Goal: Task Accomplishment & Management: Use online tool/utility

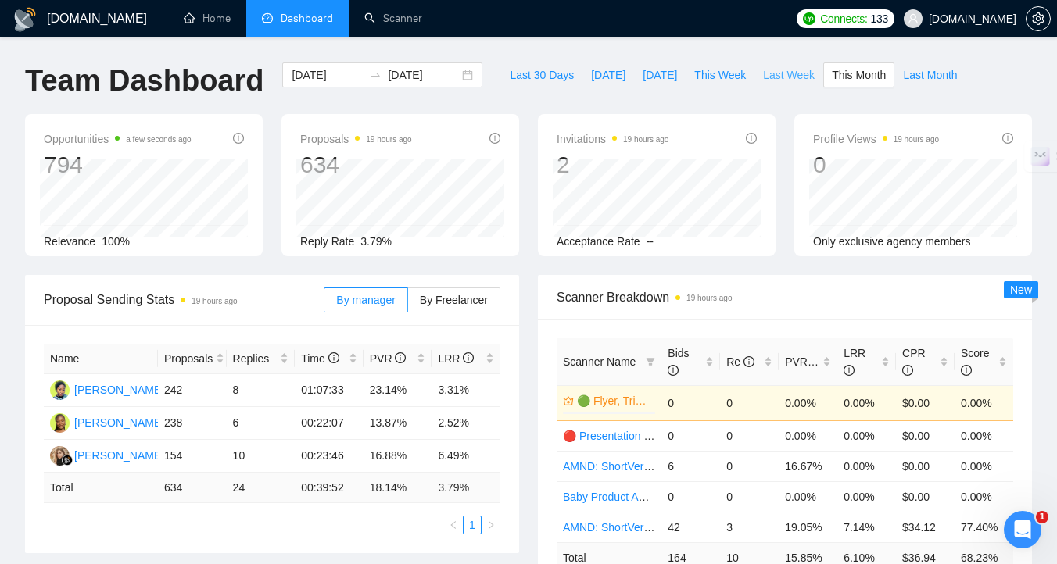
click at [795, 74] on span "Last Week" at bounding box center [789, 74] width 52 height 17
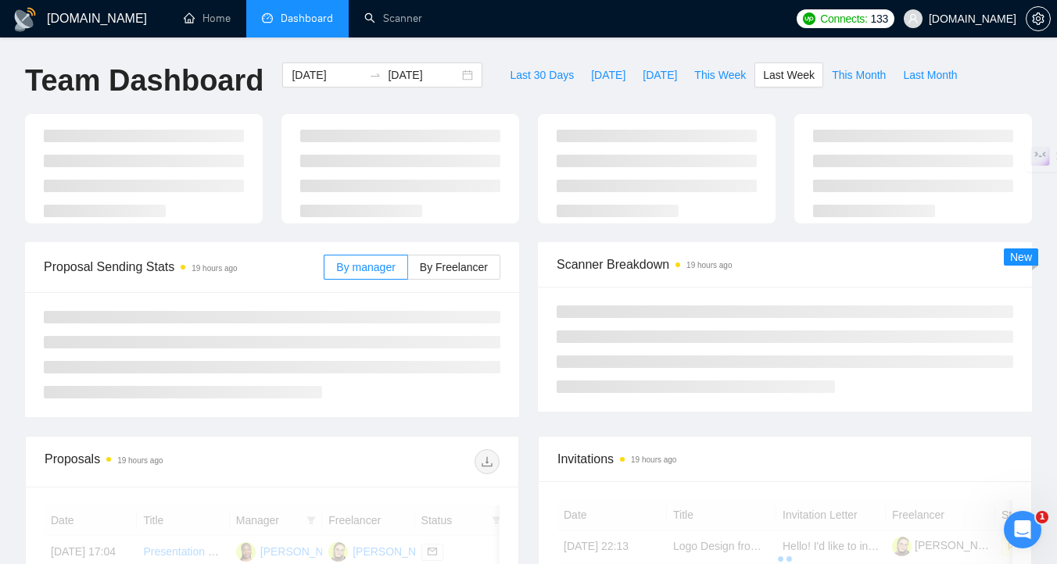
type input "[DATE]"
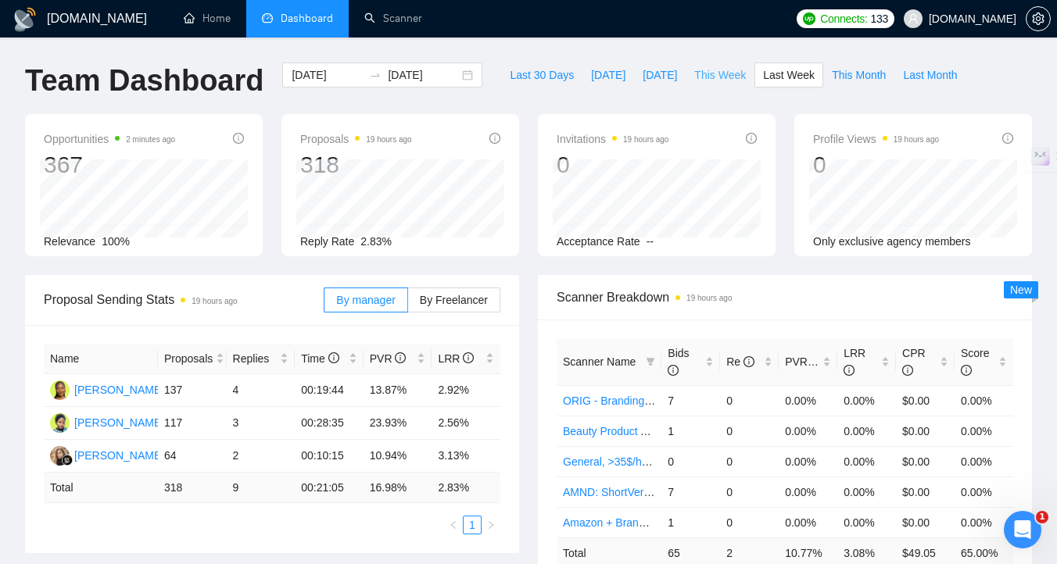
click at [715, 77] on span "This Week" at bounding box center [720, 74] width 52 height 17
type input "[DATE]"
click at [858, 76] on span "This Month" at bounding box center [858, 74] width 54 height 17
type input "[DATE]"
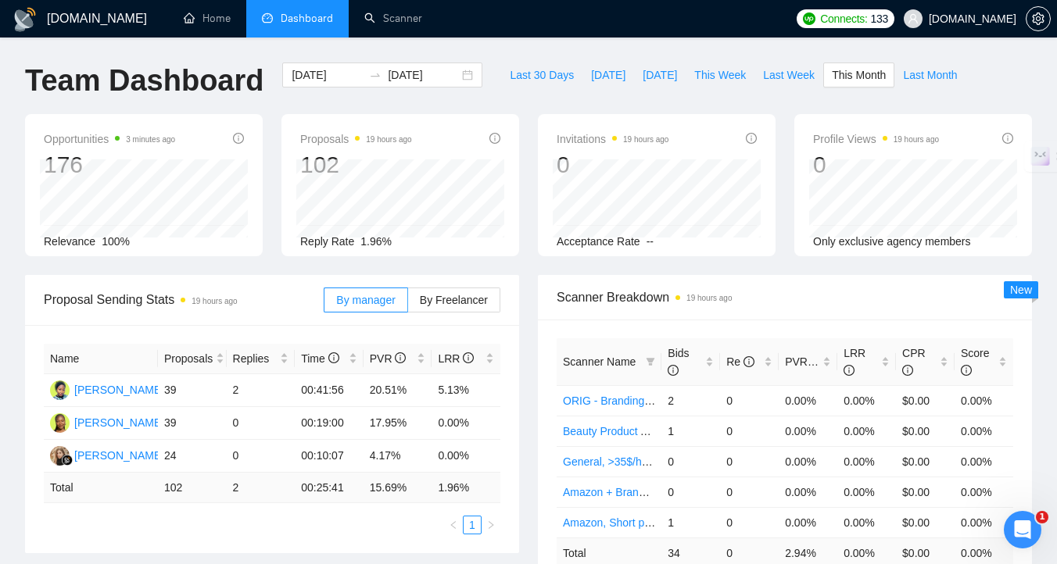
type input "[DATE]"
click at [808, 77] on span "Last Week" at bounding box center [789, 74] width 52 height 17
type input "[DATE]"
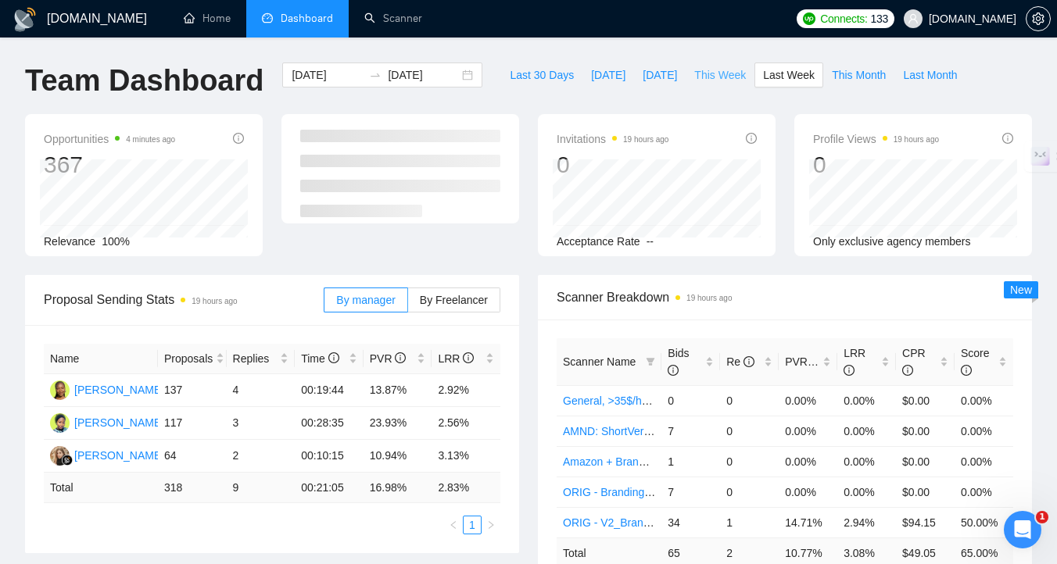
click at [742, 79] on span "This Week" at bounding box center [720, 74] width 52 height 17
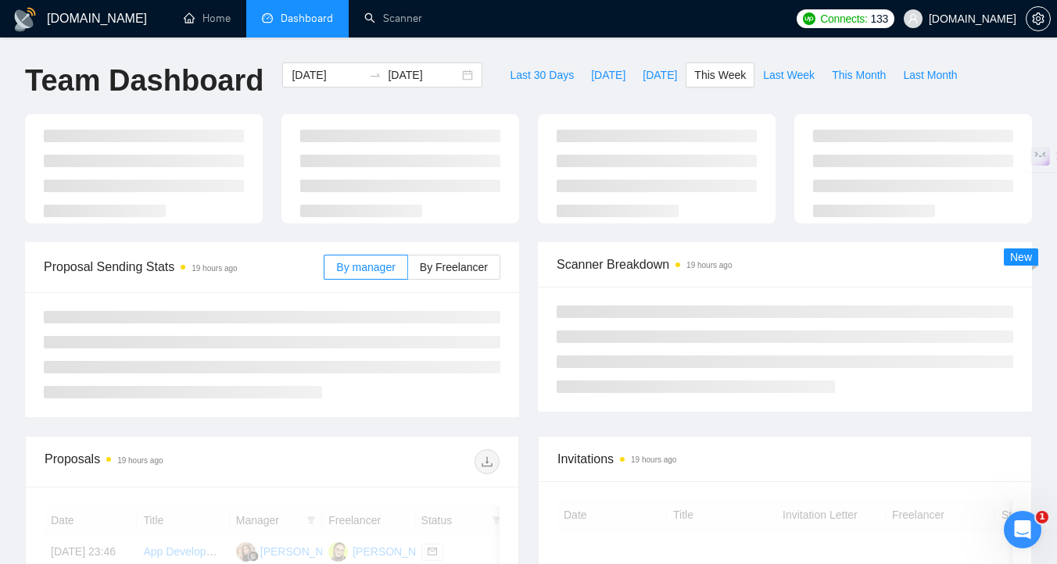
type input "[DATE]"
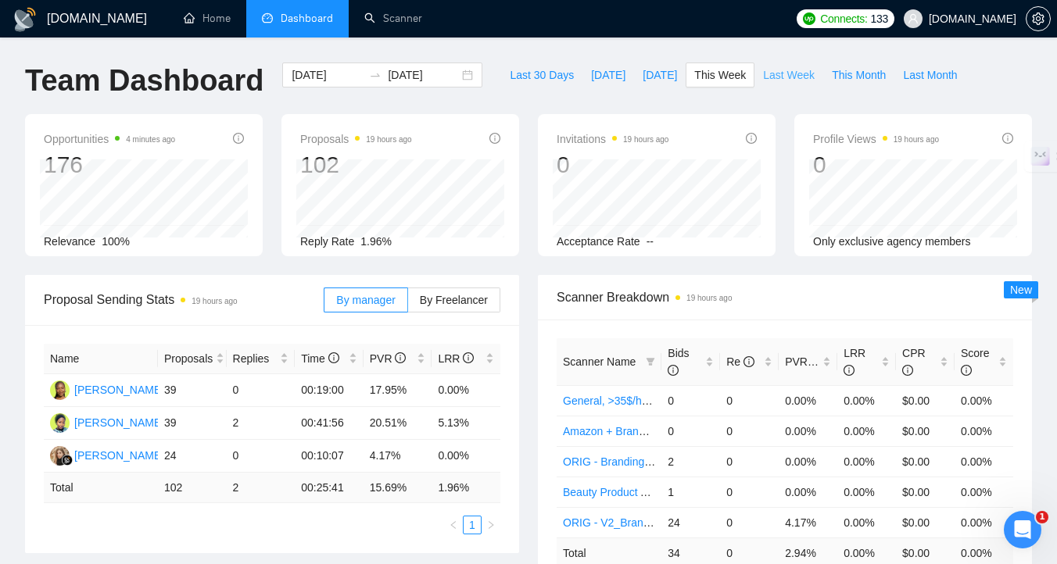
click at [775, 80] on span "Last Week" at bounding box center [789, 74] width 52 height 17
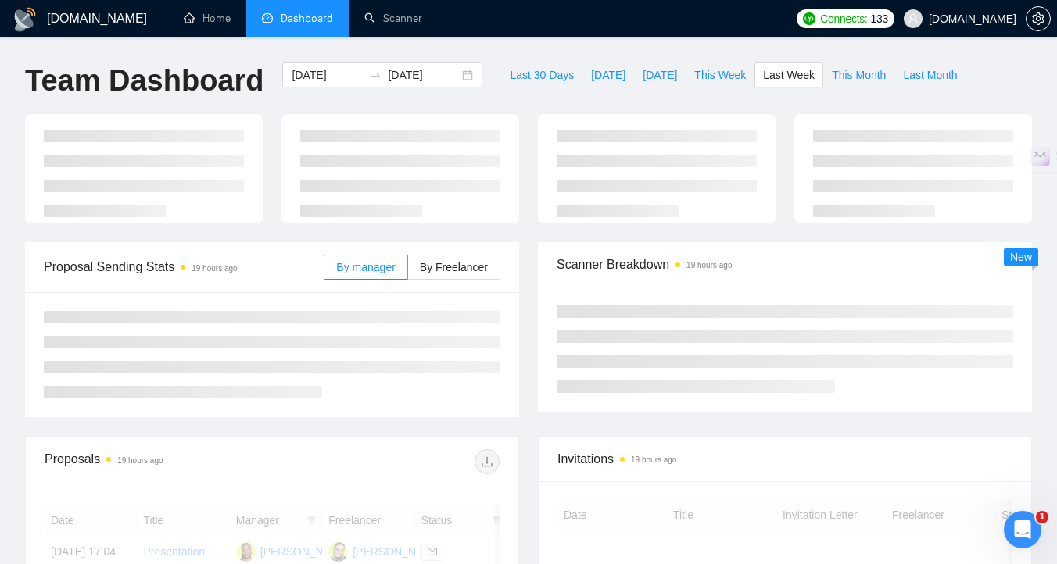
type input "[DATE]"
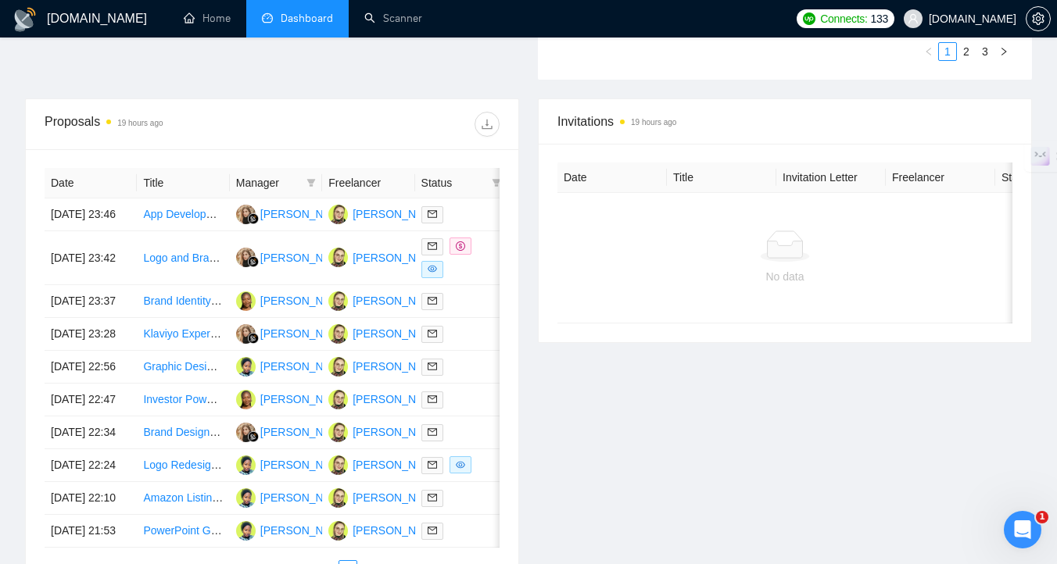
scroll to position [553, 0]
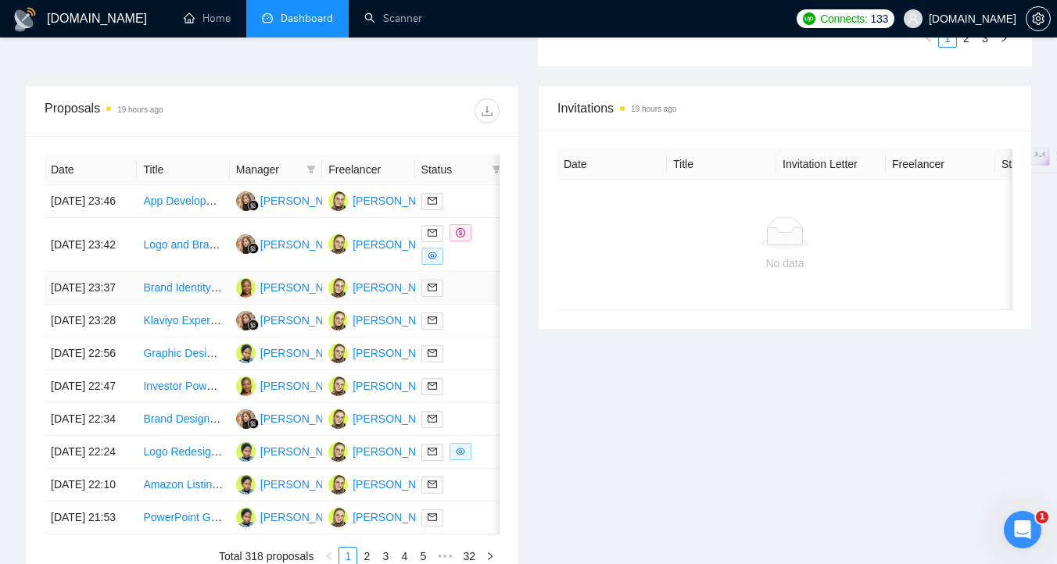
click at [470, 297] on div at bounding box center [461, 288] width 80 height 18
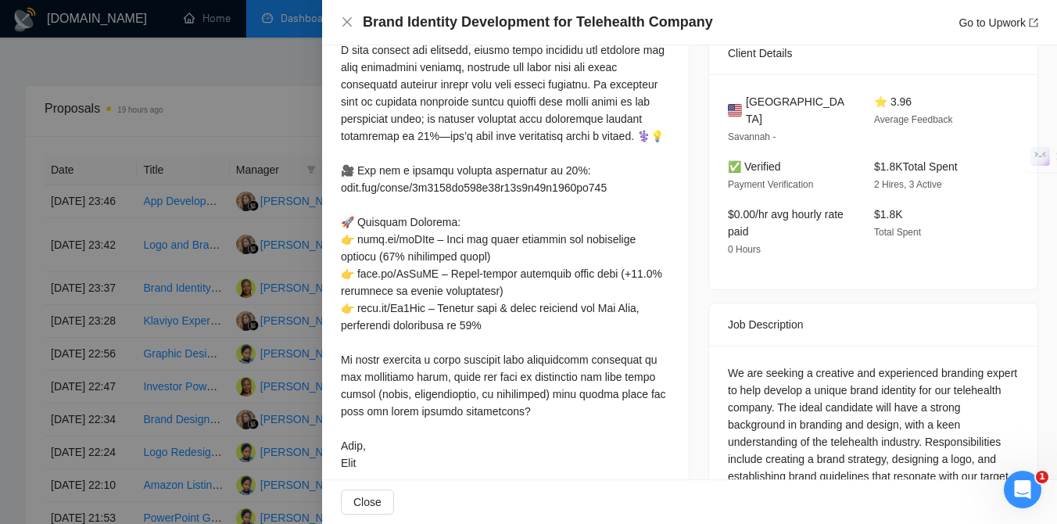
scroll to position [327, 0]
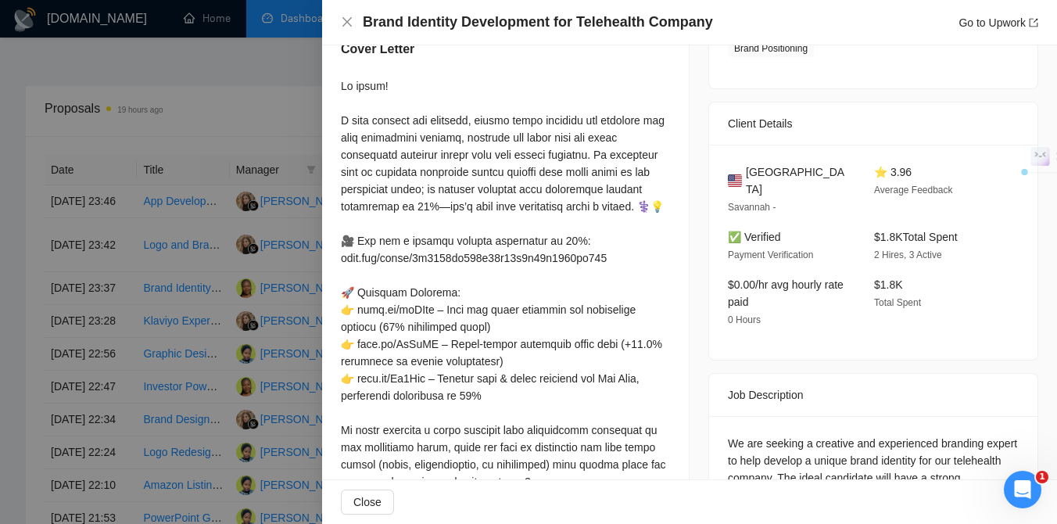
drag, startPoint x: 917, startPoint y: 172, endPoint x: 869, endPoint y: 173, distance: 48.5
click at [869, 173] on div "⭐ 3.96 Average Feedback" at bounding box center [934, 189] width 134 height 52
click at [894, 288] on div "$1.8K Total Spent" at bounding box center [934, 302] width 134 height 52
drag, startPoint x: 922, startPoint y: 175, endPoint x: 869, endPoint y: 175, distance: 53.1
click at [869, 175] on div "⭐ 3.96 Average Feedback" at bounding box center [934, 189] width 134 height 52
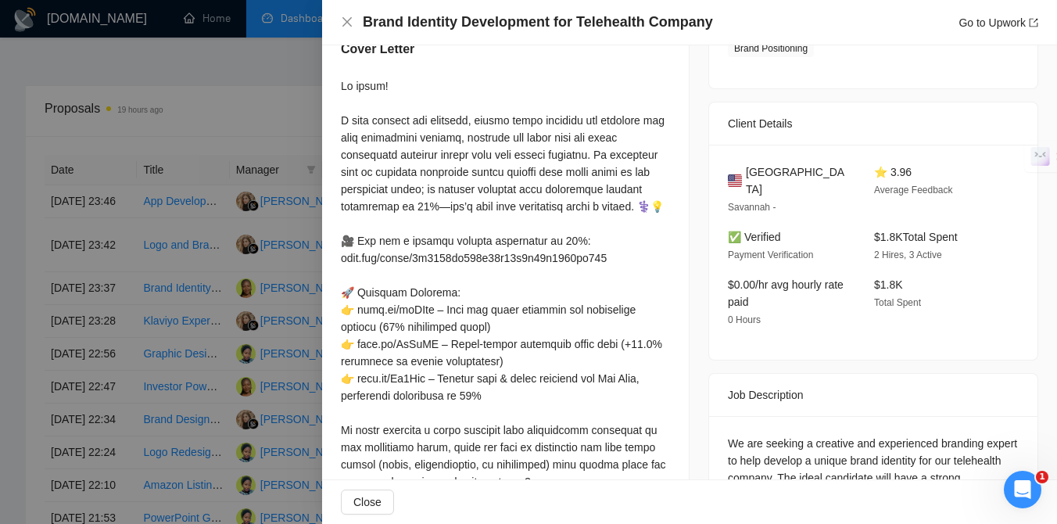
click at [905, 228] on div "$1.8K Total Spent 2 Hires, 3 Active" at bounding box center [934, 245] width 134 height 35
drag, startPoint x: 922, startPoint y: 175, endPoint x: 874, endPoint y: 177, distance: 48.5
click at [874, 175] on div "⭐ 3.96 Average Feedback" at bounding box center [934, 189] width 134 height 52
click at [970, 316] on div "United States Savannah - ⭐ 3.96 Average Feedback ✅ Verified Payment Verificatio…" at bounding box center [873, 252] width 328 height 215
click at [348, 25] on icon "close" at bounding box center [347, 22] width 13 height 13
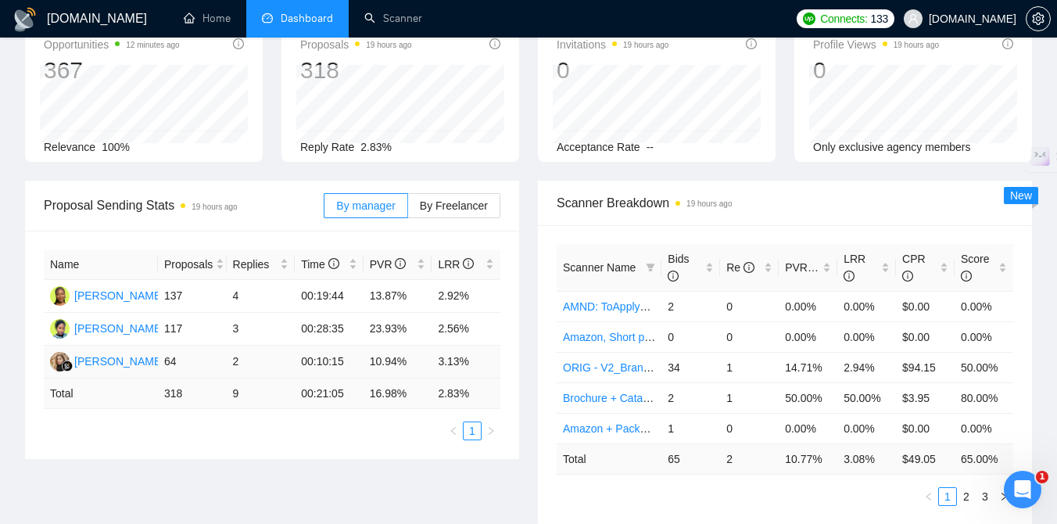
scroll to position [98, 0]
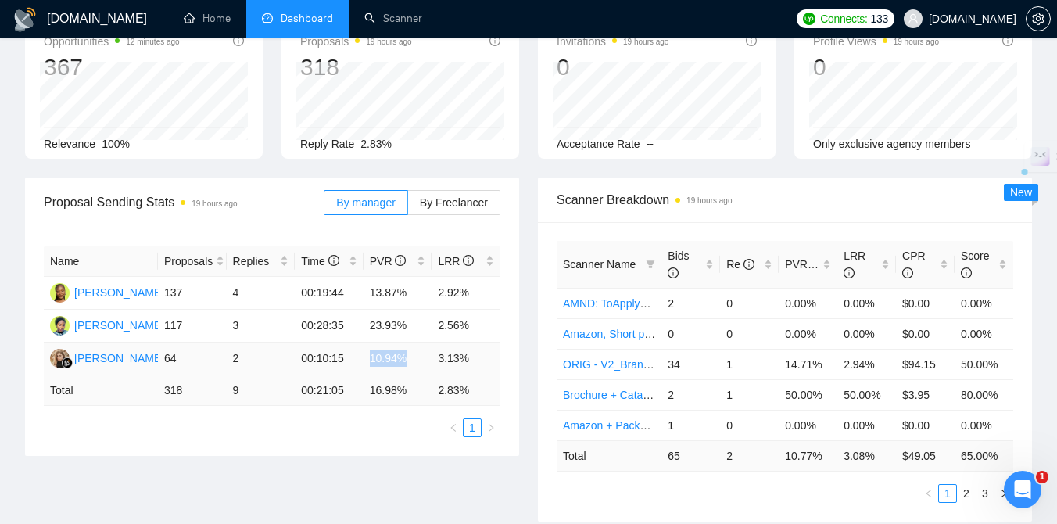
drag, startPoint x: 406, startPoint y: 357, endPoint x: 368, endPoint y: 358, distance: 37.5
click at [368, 358] on td "10.94%" at bounding box center [397, 358] width 69 height 33
drag, startPoint x: 348, startPoint y: 358, endPoint x: 301, endPoint y: 359, distance: 46.9
click at [301, 359] on td "00:10:15" at bounding box center [329, 358] width 69 height 33
drag, startPoint x: 372, startPoint y: 361, endPoint x: 425, endPoint y: 361, distance: 53.1
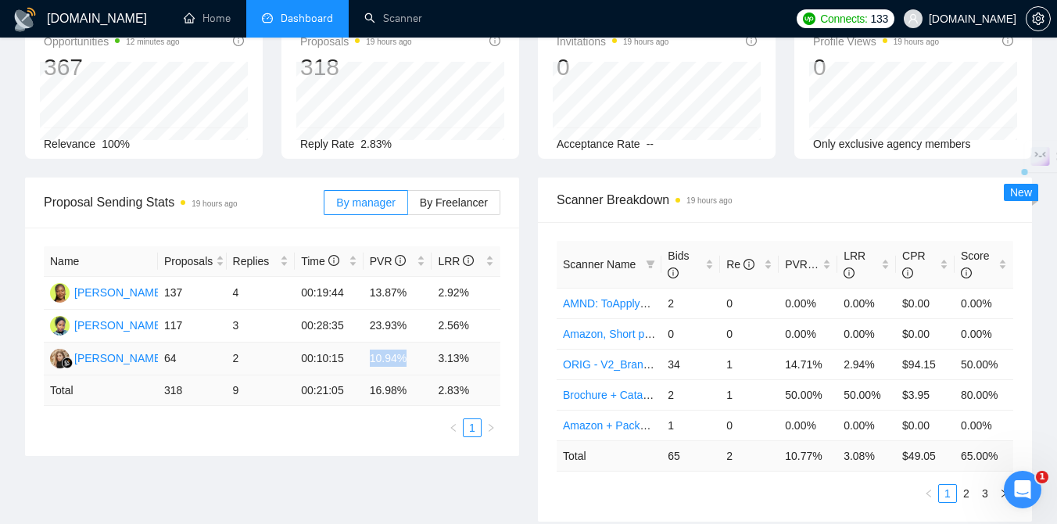
click at [425, 361] on td "10.94%" at bounding box center [397, 358] width 69 height 33
click at [374, 360] on td "10.94%" at bounding box center [397, 358] width 69 height 33
drag, startPoint x: 474, startPoint y: 359, endPoint x: 435, endPoint y: 359, distance: 39.1
click at [435, 359] on td "3.13%" at bounding box center [465, 358] width 69 height 33
drag, startPoint x: 372, startPoint y: 327, endPoint x: 419, endPoint y: 327, distance: 46.9
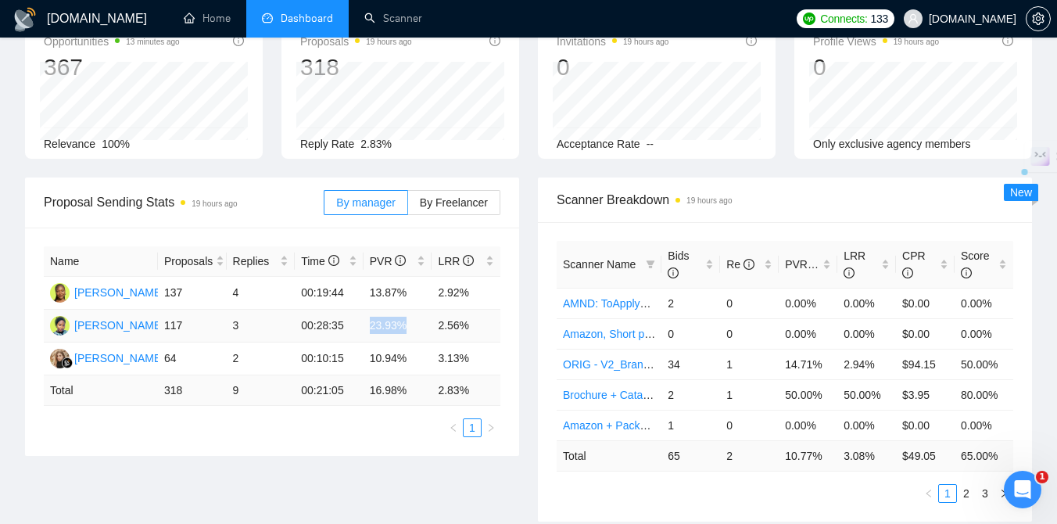
click at [419, 327] on td "23.93%" at bounding box center [397, 325] width 69 height 33
drag, startPoint x: 438, startPoint y: 324, endPoint x: 472, endPoint y: 325, distance: 33.6
click at [472, 325] on td "2.56%" at bounding box center [465, 325] width 69 height 33
drag, startPoint x: 469, startPoint y: 356, endPoint x: 437, endPoint y: 356, distance: 32.0
click at [437, 356] on td "3.13%" at bounding box center [465, 358] width 69 height 33
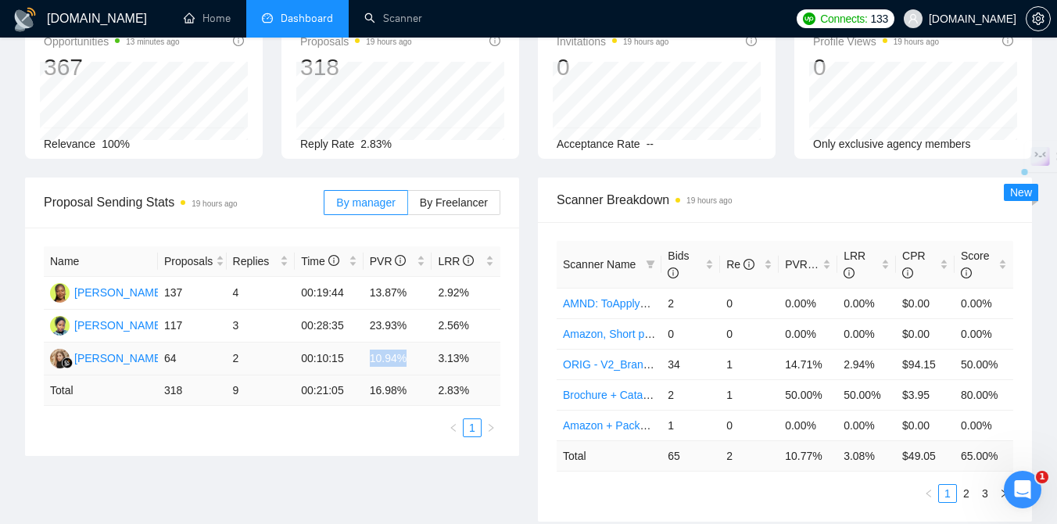
drag, startPoint x: 371, startPoint y: 358, endPoint x: 409, endPoint y: 358, distance: 38.3
click at [409, 358] on td "10.94%" at bounding box center [397, 358] width 69 height 33
drag, startPoint x: 440, startPoint y: 324, endPoint x: 475, endPoint y: 324, distance: 35.2
click at [475, 324] on td "2.56%" at bounding box center [465, 325] width 69 height 33
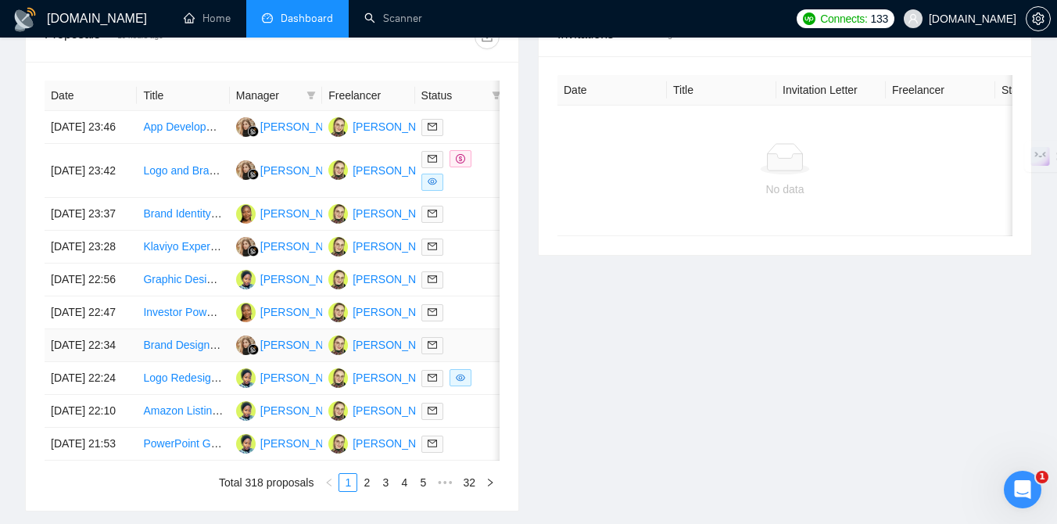
scroll to position [638, 0]
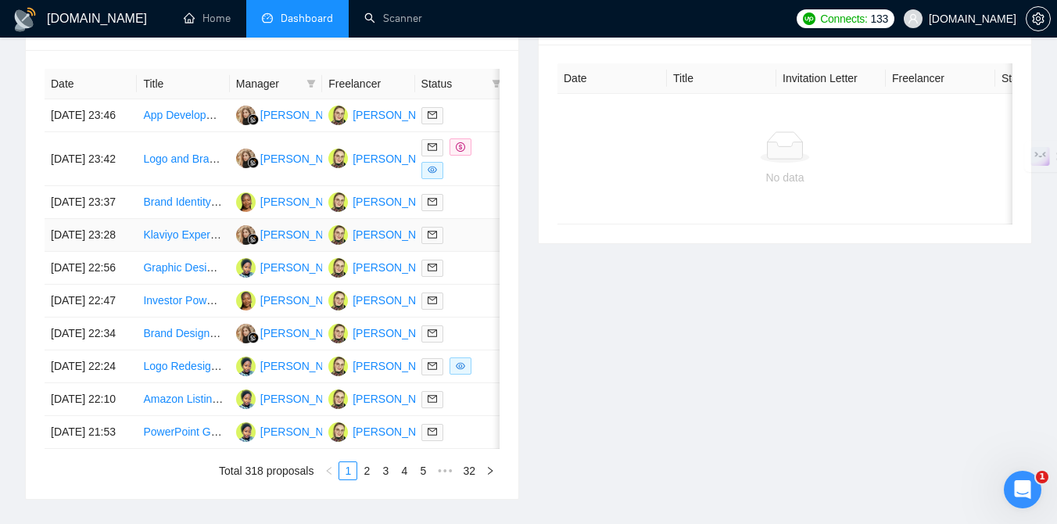
click at [472, 252] on td at bounding box center [461, 235] width 92 height 33
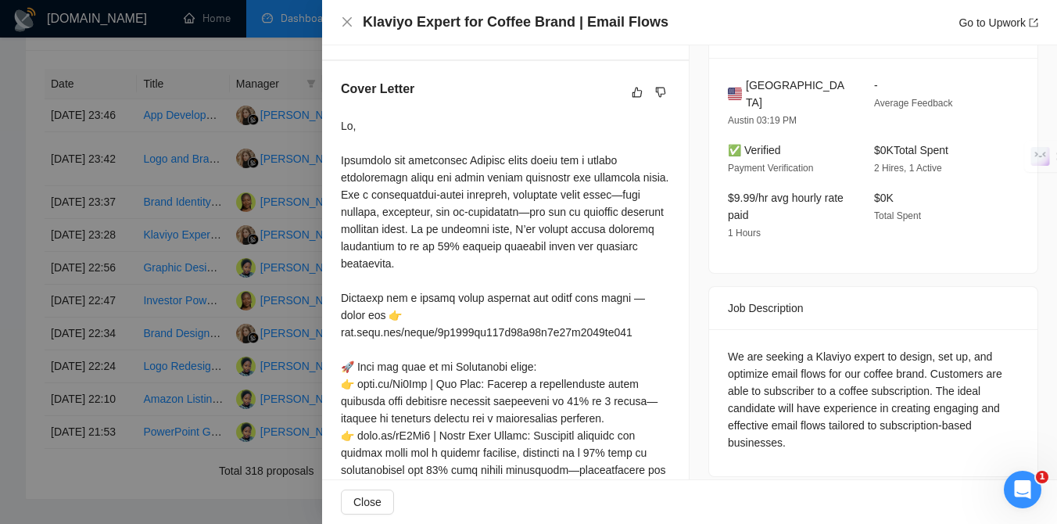
scroll to position [400, 0]
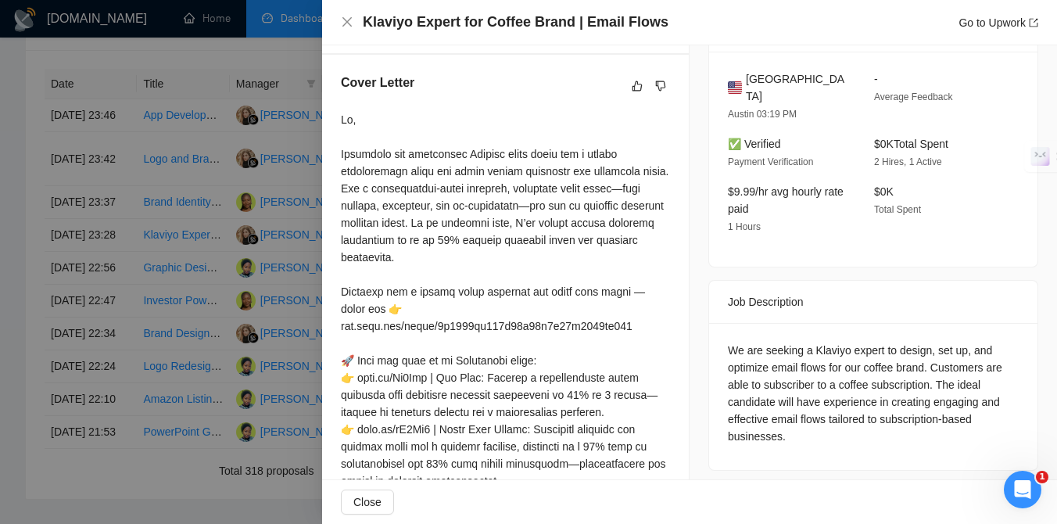
click at [252, 376] on div at bounding box center [528, 262] width 1057 height 524
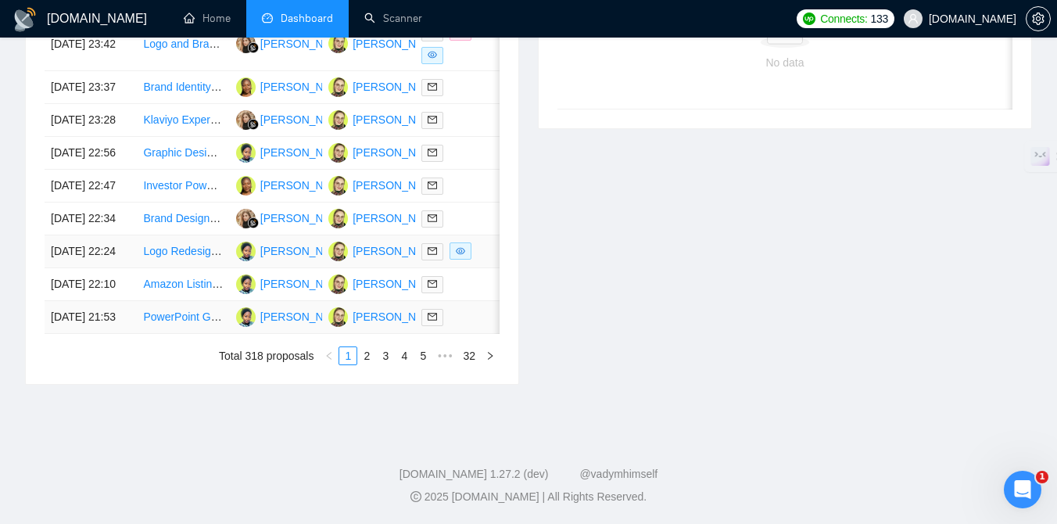
scroll to position [852, 0]
click at [473, 209] on div at bounding box center [461, 218] width 80 height 18
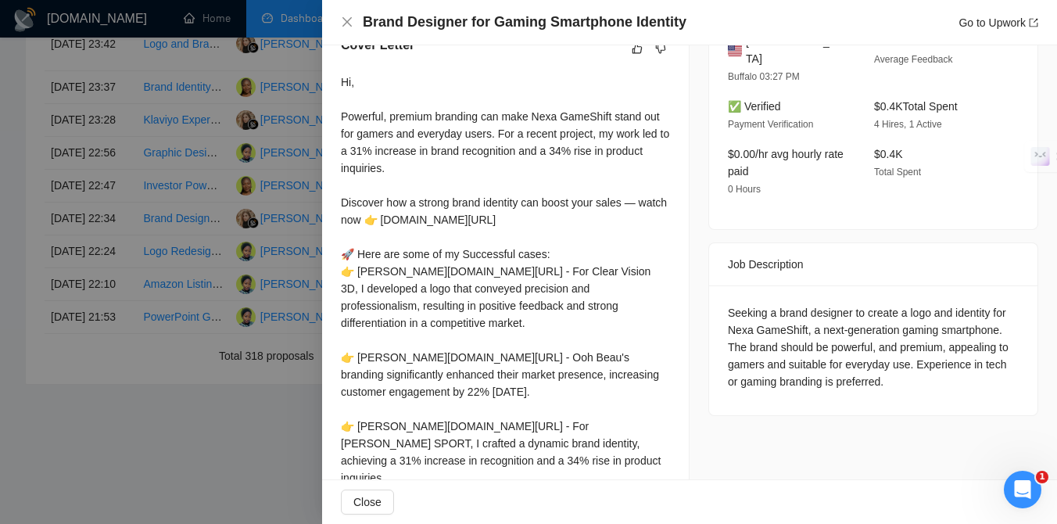
scroll to position [449, 0]
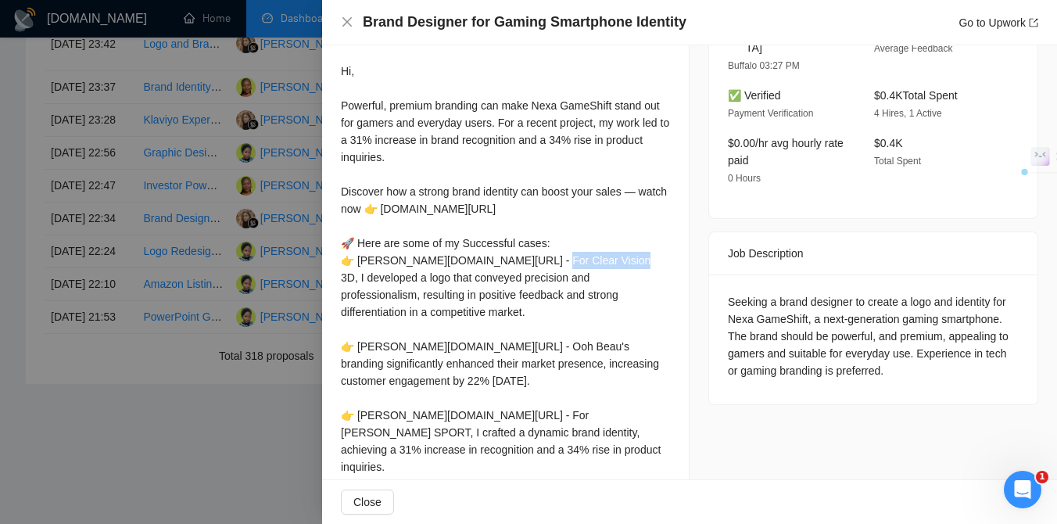
drag, startPoint x: 359, startPoint y: 279, endPoint x: 438, endPoint y: 279, distance: 78.1
click at [438, 279] on div "Hi, Powerful, premium branding can make Nexa GameShift stand out for gamers and…" at bounding box center [505, 312] width 329 height 499
click at [235, 293] on div at bounding box center [528, 262] width 1057 height 524
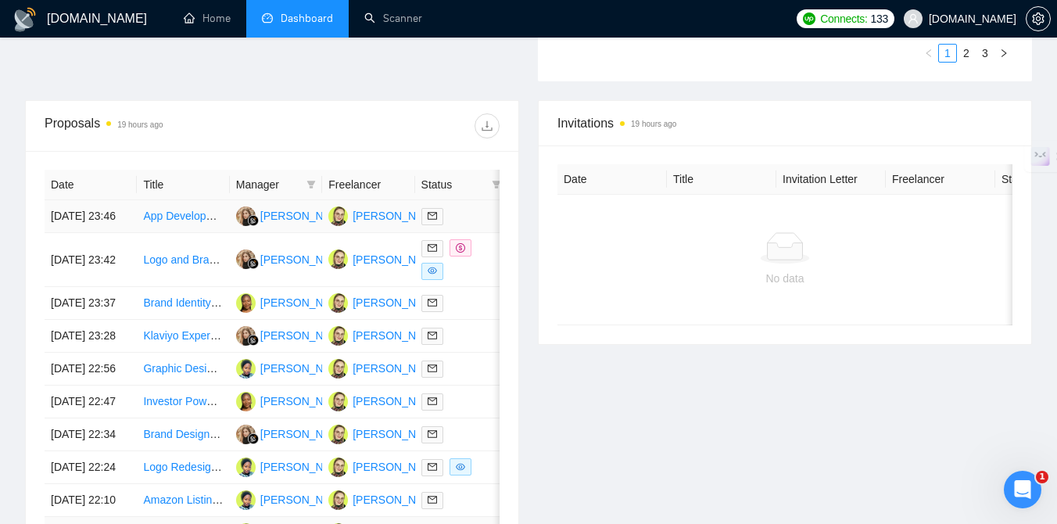
scroll to position [461, 0]
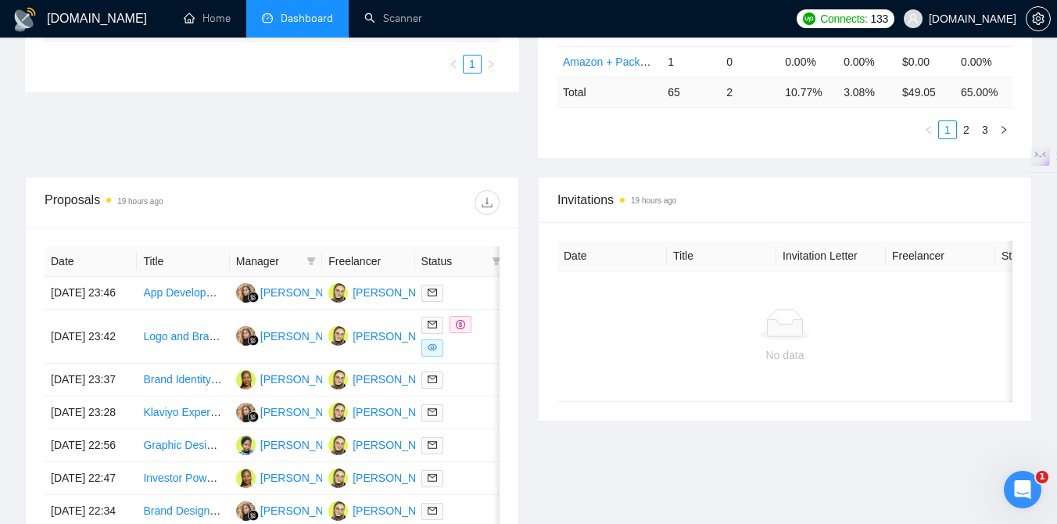
click at [333, 259] on th "Freelancer" at bounding box center [368, 261] width 92 height 30
click at [310, 259] on icon "filter" at bounding box center [311, 261] width 9 height 8
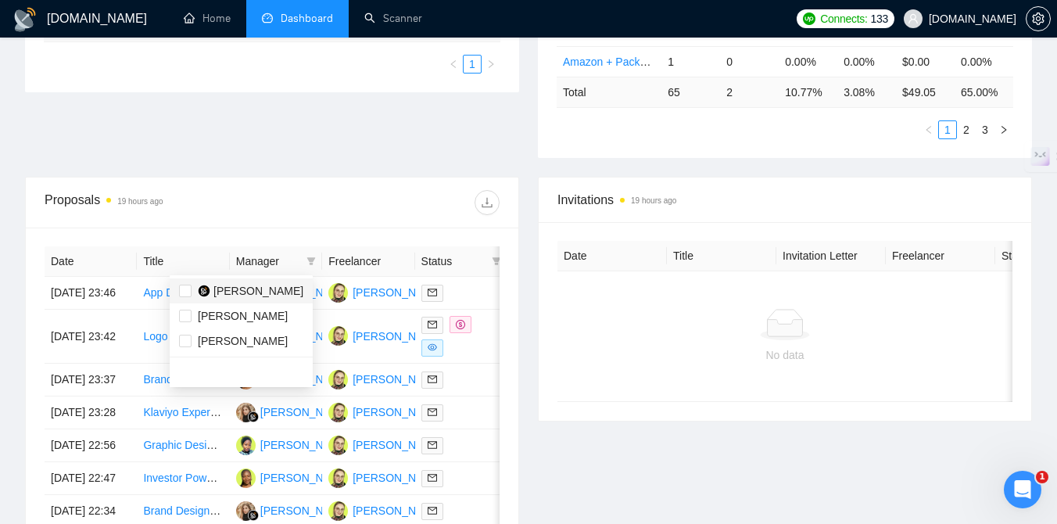
click at [234, 295] on span "[PERSON_NAME]" at bounding box center [258, 290] width 90 height 13
checkbox input "true"
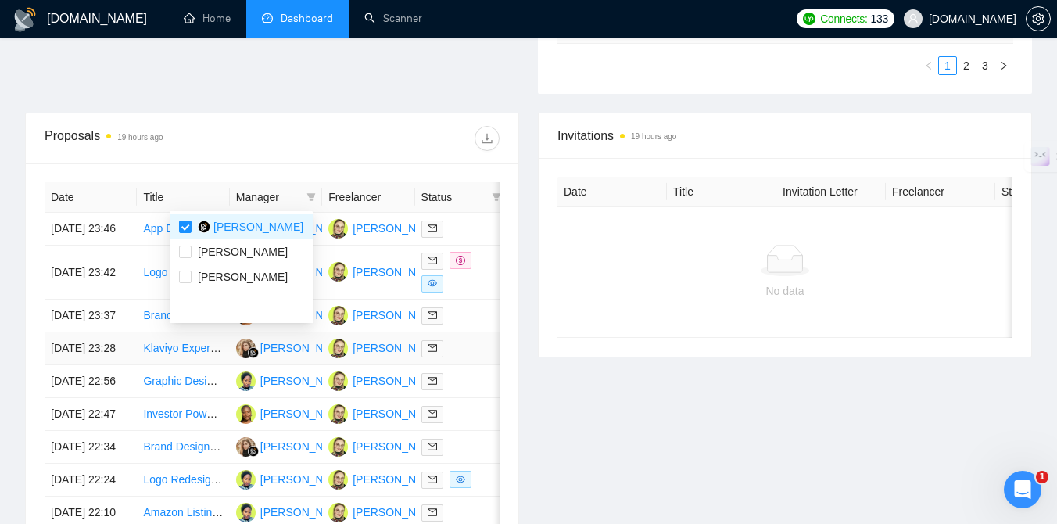
click at [532, 419] on div "Invitations 19 hours ago Date Title Invitation Letter Freelancer Status No data" at bounding box center [784, 363] width 513 height 500
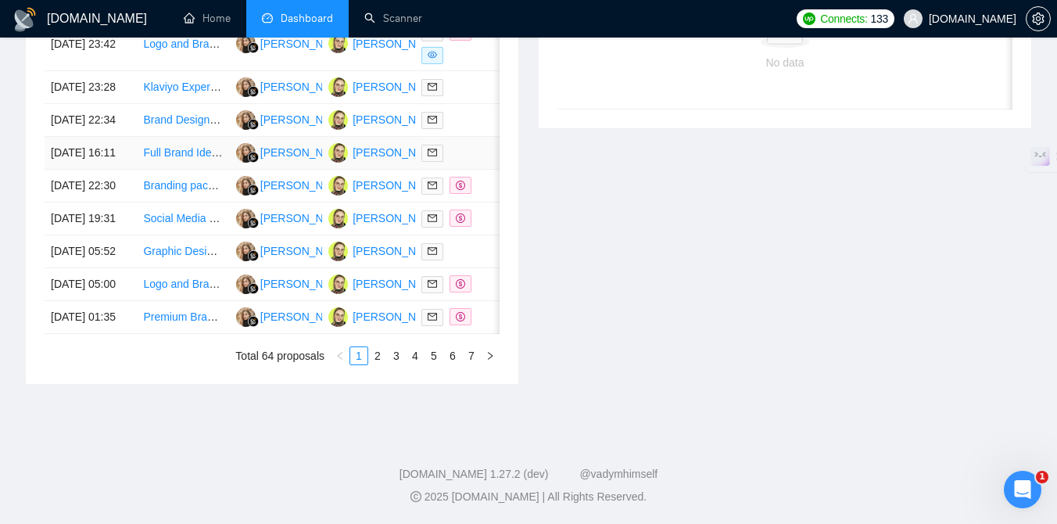
scroll to position [886, 0]
click at [480, 314] on div at bounding box center [461, 317] width 80 height 18
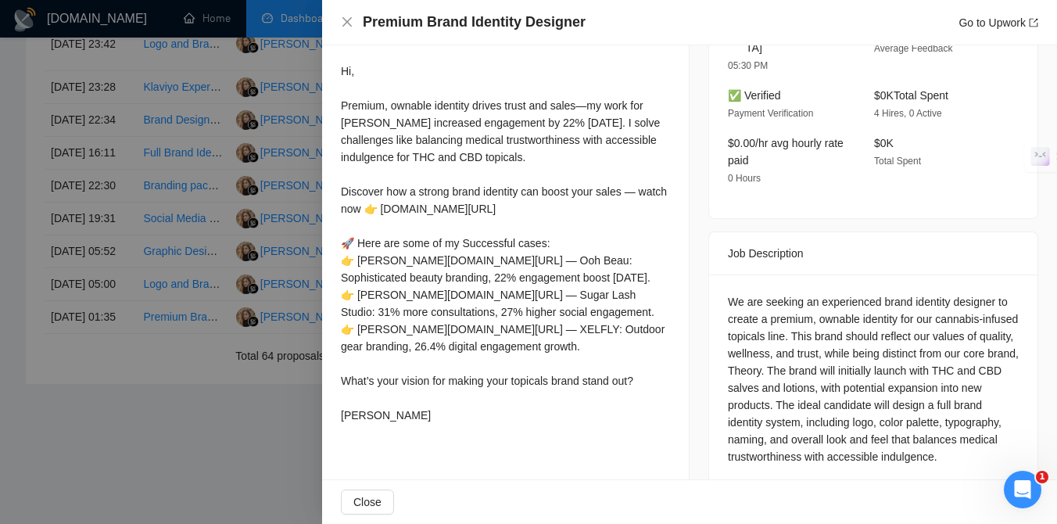
click at [495, 342] on div "Hi, Premium, ownable identity drives trust and sales—my work for [PERSON_NAME] …" at bounding box center [505, 243] width 329 height 361
click at [173, 428] on div at bounding box center [528, 262] width 1057 height 524
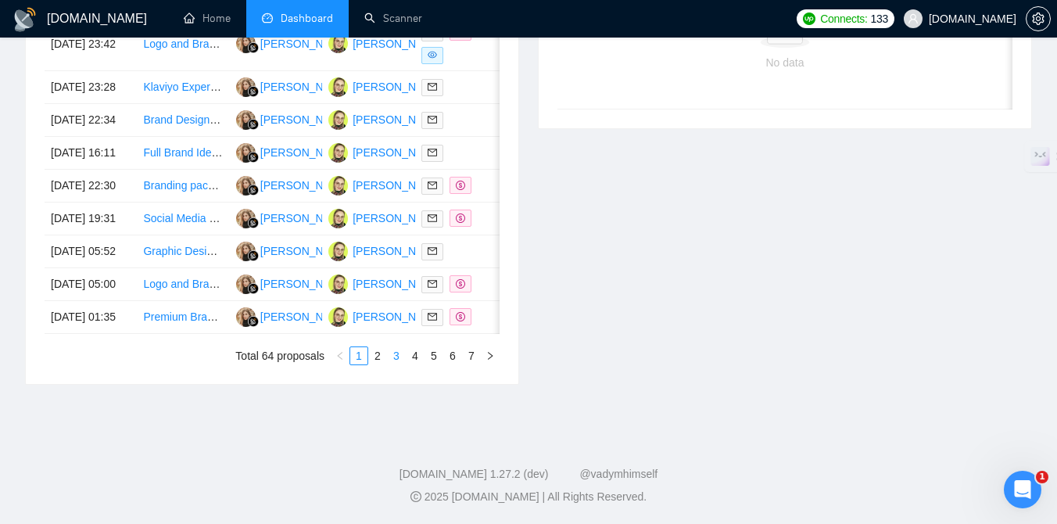
click at [396, 359] on link "3" at bounding box center [396, 355] width 17 height 17
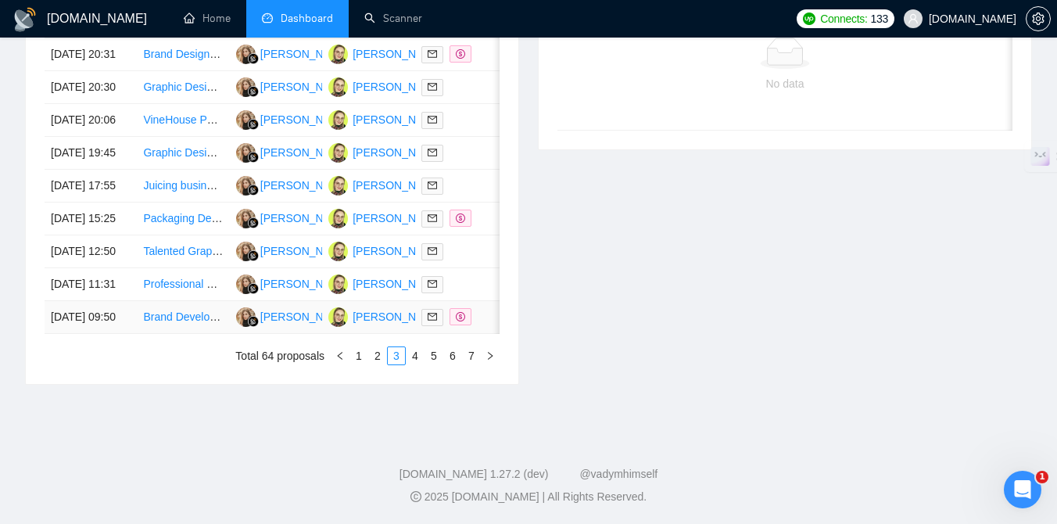
scroll to position [881, 0]
click at [473, 275] on div at bounding box center [461, 284] width 80 height 18
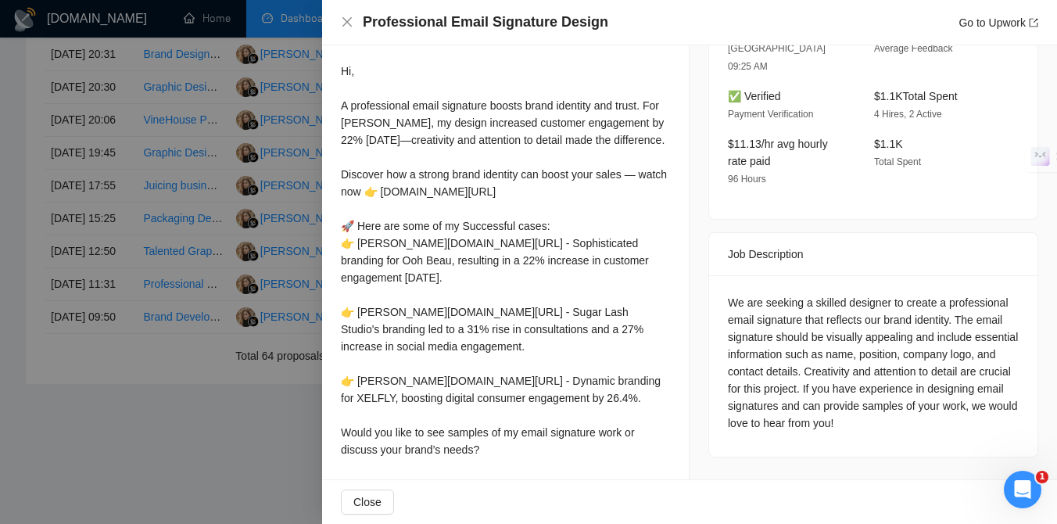
click at [176, 488] on div at bounding box center [528, 262] width 1057 height 524
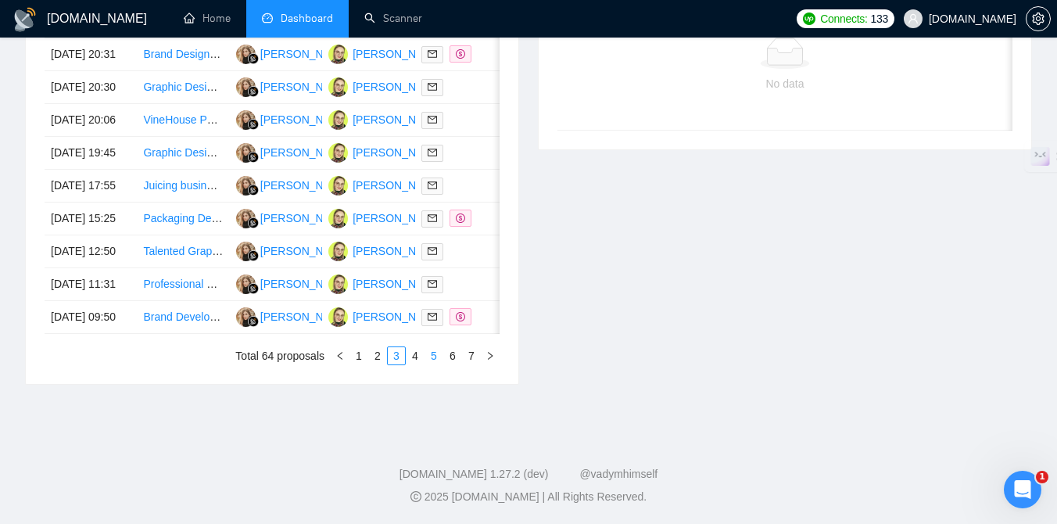
click at [432, 357] on link "5" at bounding box center [433, 355] width 17 height 17
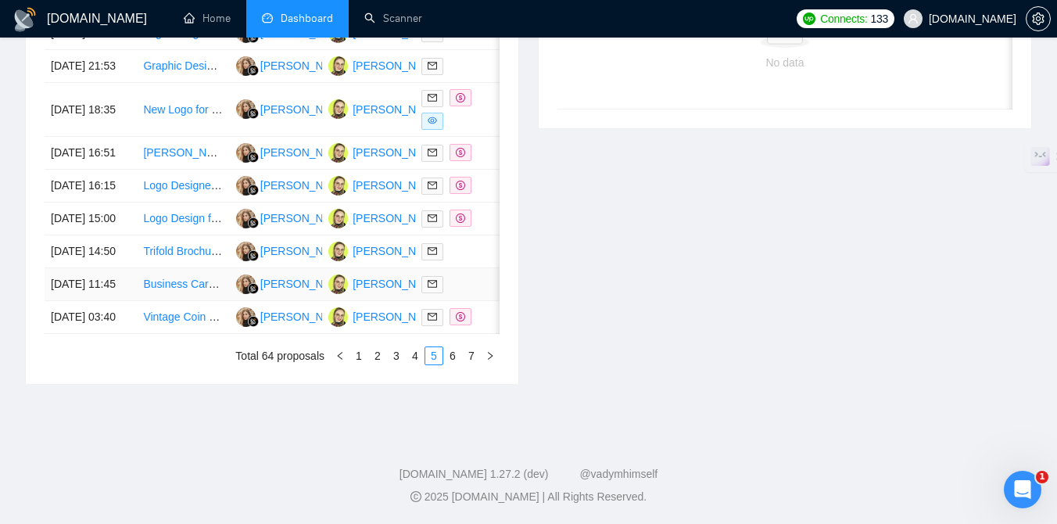
click at [477, 275] on div at bounding box center [461, 284] width 80 height 18
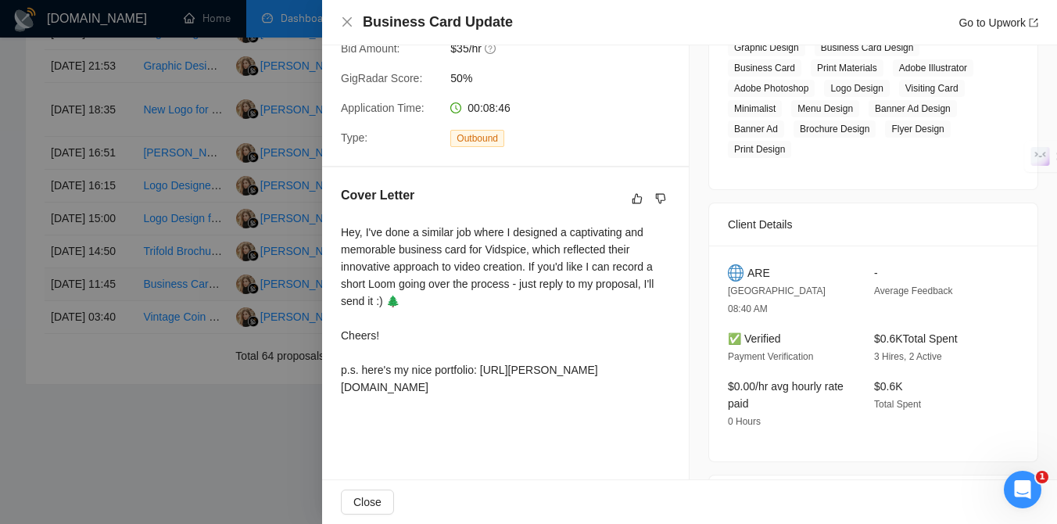
scroll to position [263, 0]
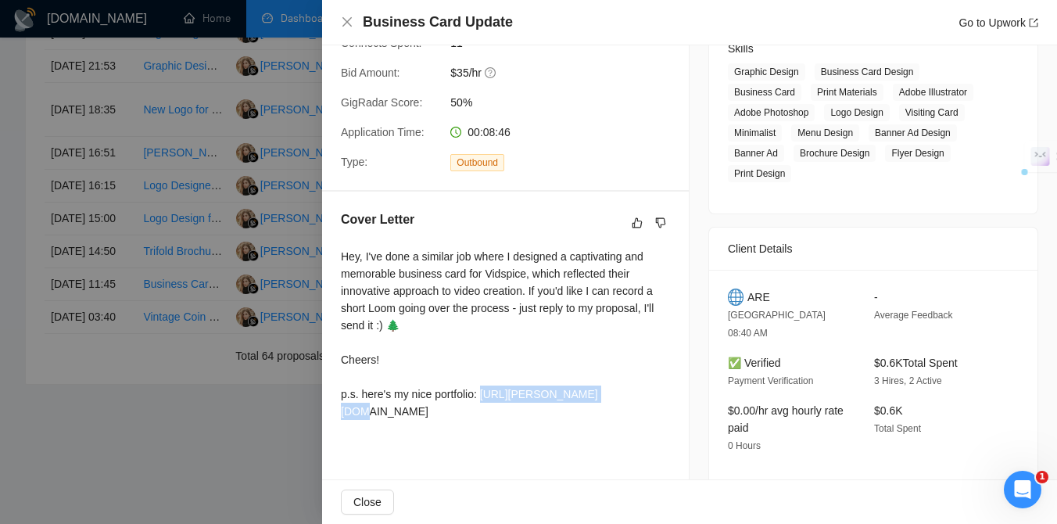
drag, startPoint x: 599, startPoint y: 390, endPoint x: 488, endPoint y: 394, distance: 111.8
click at [488, 394] on div "Hey, I've done a similar job where I designed a captivating and memorable busin…" at bounding box center [505, 334] width 329 height 172
drag, startPoint x: 362, startPoint y: 307, endPoint x: 521, endPoint y: 316, distance: 159.7
click at [521, 316] on div "Hey, I've done a similar job where I designed a captivating and memorable busin…" at bounding box center [505, 334] width 329 height 172
click at [506, 286] on div "Hey, I've done a similar job where I designed a captivating and memorable busin…" at bounding box center [505, 334] width 329 height 172
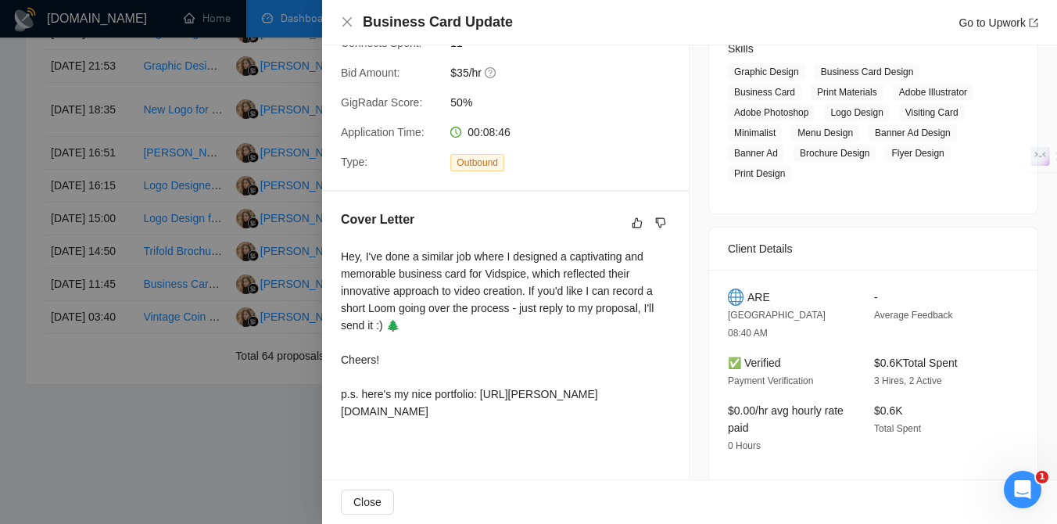
click at [187, 363] on div at bounding box center [528, 262] width 1057 height 524
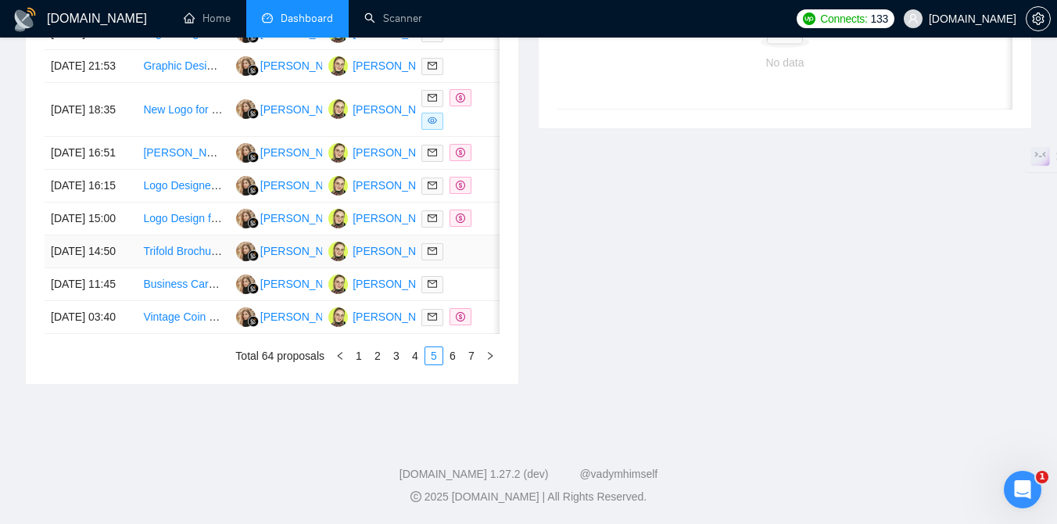
click at [478, 235] on td at bounding box center [461, 251] width 92 height 33
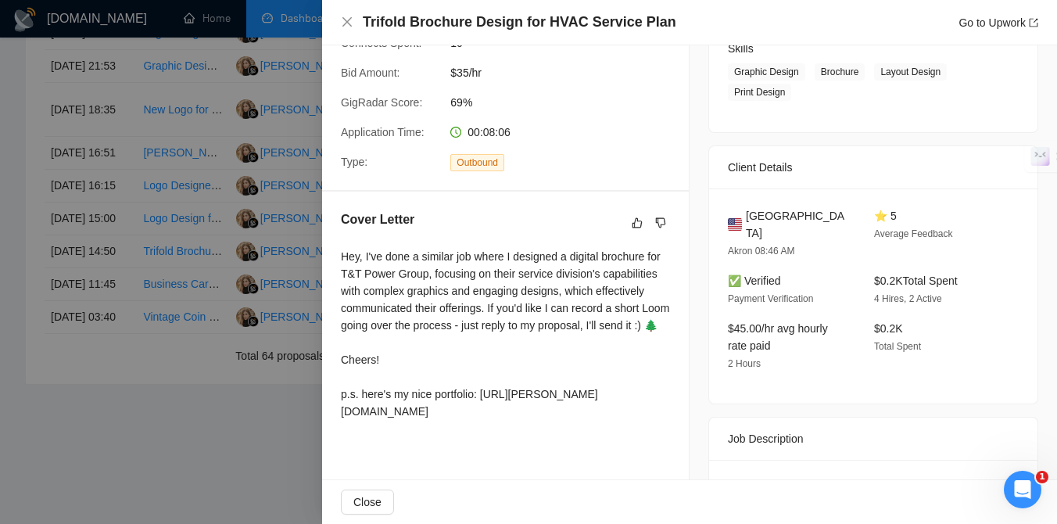
click at [152, 455] on div at bounding box center [528, 262] width 1057 height 524
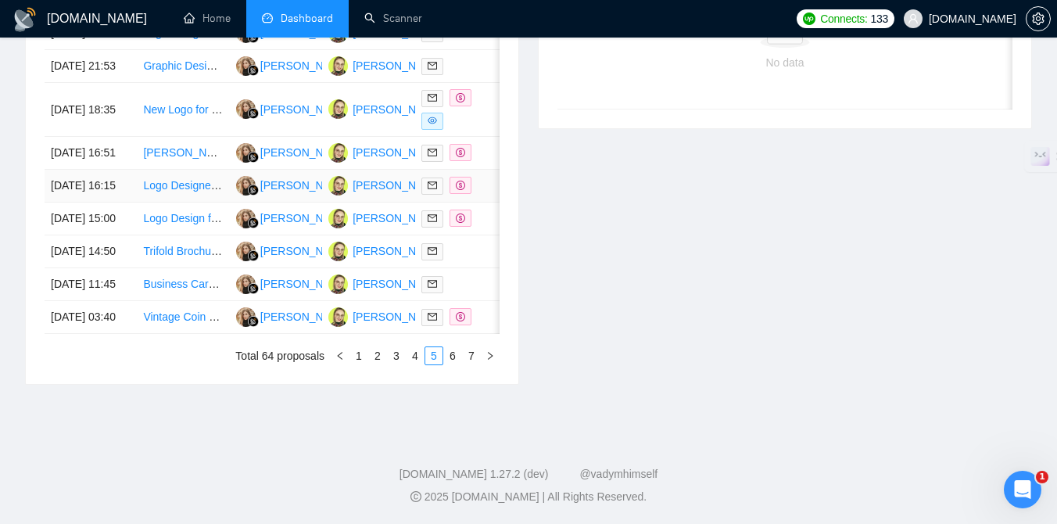
click at [484, 177] on div at bounding box center [461, 186] width 80 height 18
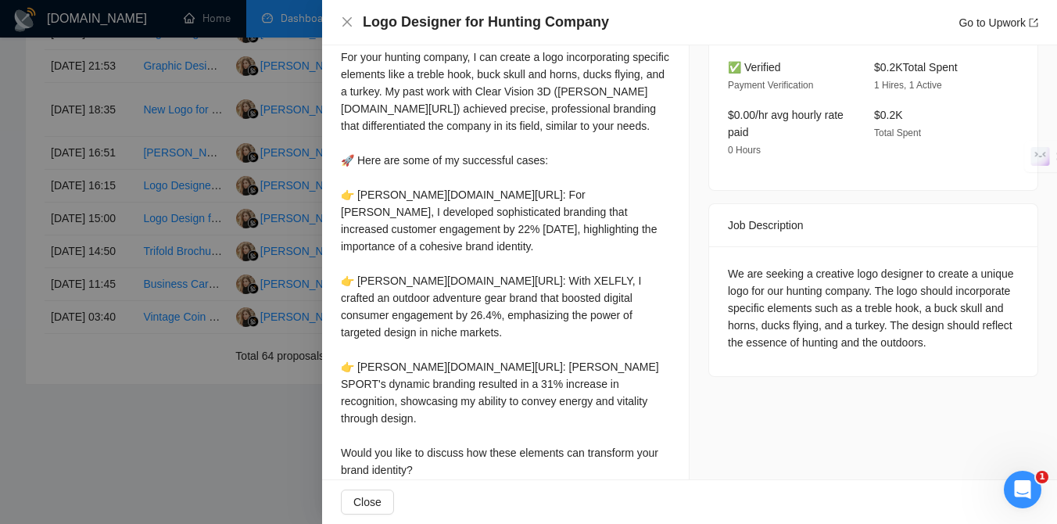
scroll to position [499, 0]
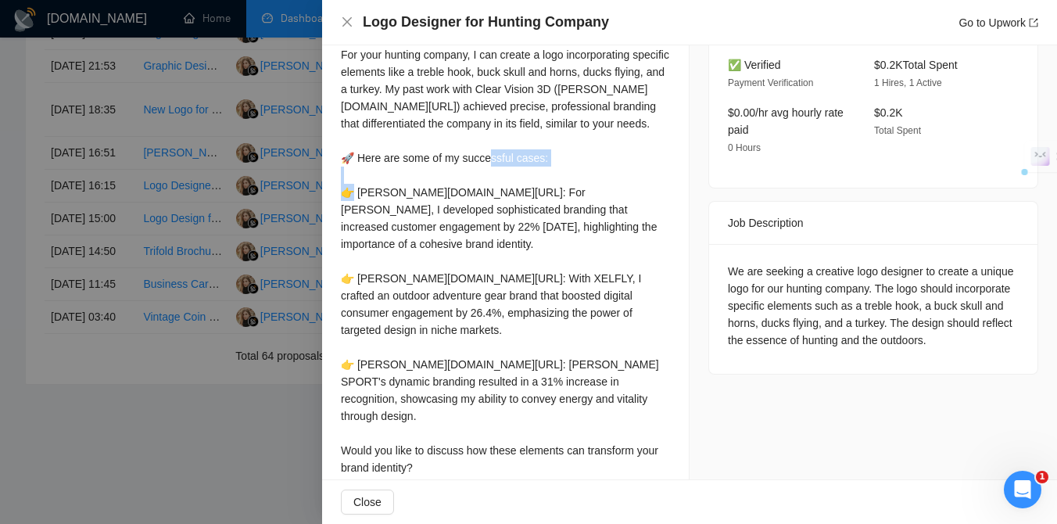
drag, startPoint x: 355, startPoint y: 193, endPoint x: 428, endPoint y: 195, distance: 73.5
click at [428, 195] on div "Hi, For your hunting company, I can create a logo incorporating specific elemen…" at bounding box center [505, 261] width 329 height 499
drag, startPoint x: 513, startPoint y: 209, endPoint x: 381, endPoint y: 227, distance: 134.2
click at [381, 227] on div "Hi, For your hunting company, I can create a logo incorporating specific elemen…" at bounding box center [505, 261] width 329 height 499
click at [542, 278] on div "Hi, For your hunting company, I can create a logo incorporating specific elemen…" at bounding box center [505, 261] width 329 height 499
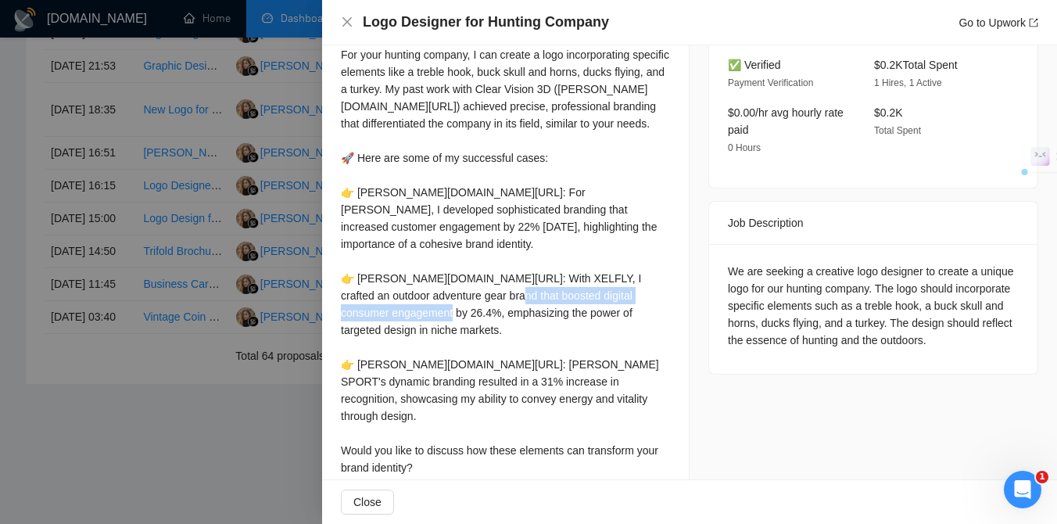
drag, startPoint x: 342, startPoint y: 296, endPoint x: 574, endPoint y: 302, distance: 232.9
click at [574, 302] on div "Hi, For your hunting company, I can create a logo incorporating specific elemen…" at bounding box center [505, 261] width 329 height 499
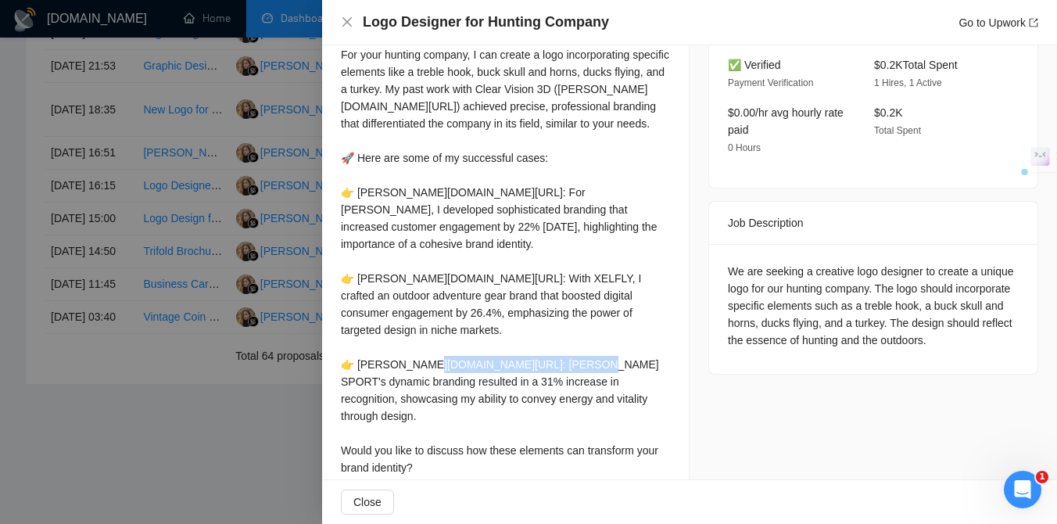
drag, startPoint x: 339, startPoint y: 362, endPoint x: 486, endPoint y: 363, distance: 146.9
click at [486, 363] on div "Cover Letter Hi, For your hunting company, I can create a logo incorporating sp…" at bounding box center [505, 245] width 367 height 580
click at [425, 289] on div "Hi, For your hunting company, I can create a logo incorporating specific elemen…" at bounding box center [505, 261] width 329 height 499
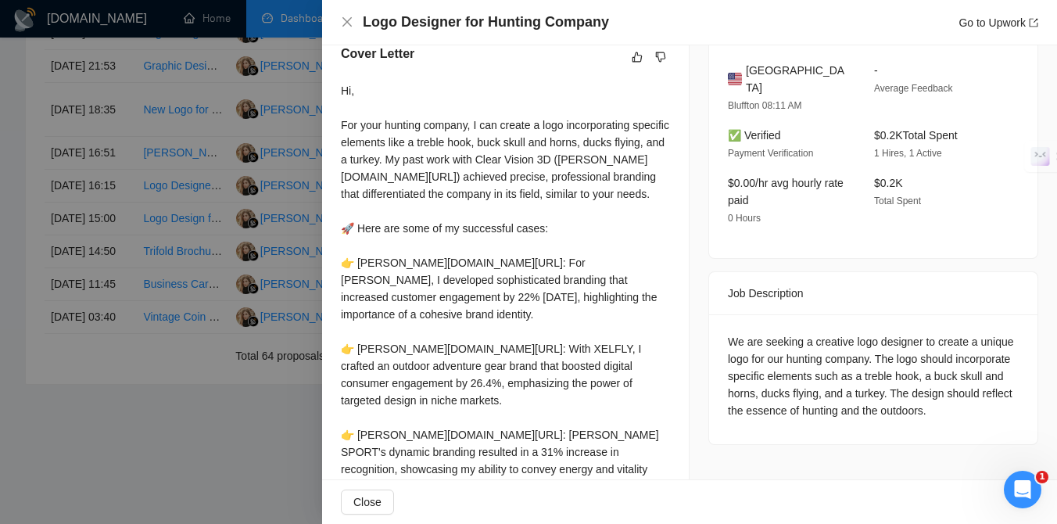
scroll to position [428, 0]
click at [224, 438] on div at bounding box center [528, 262] width 1057 height 524
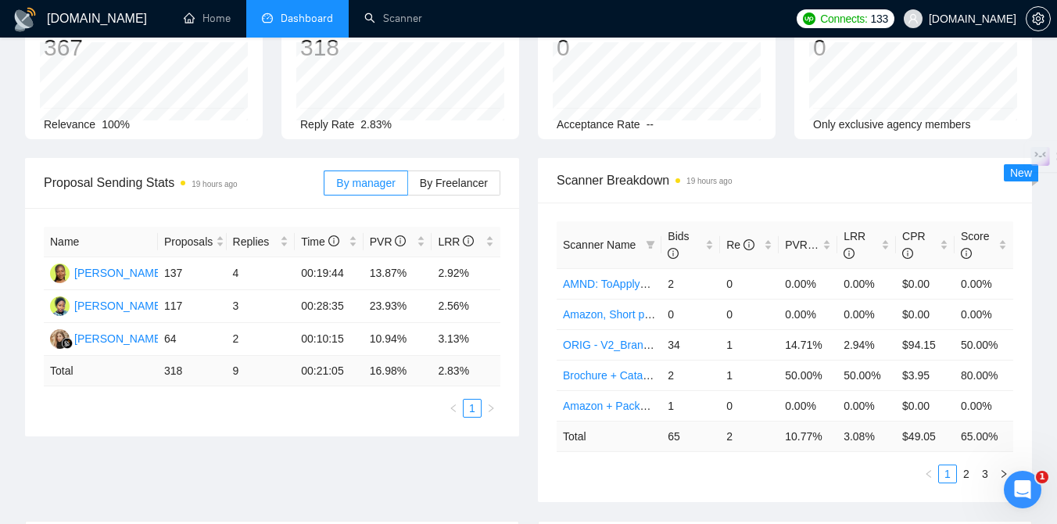
scroll to position [89, 0]
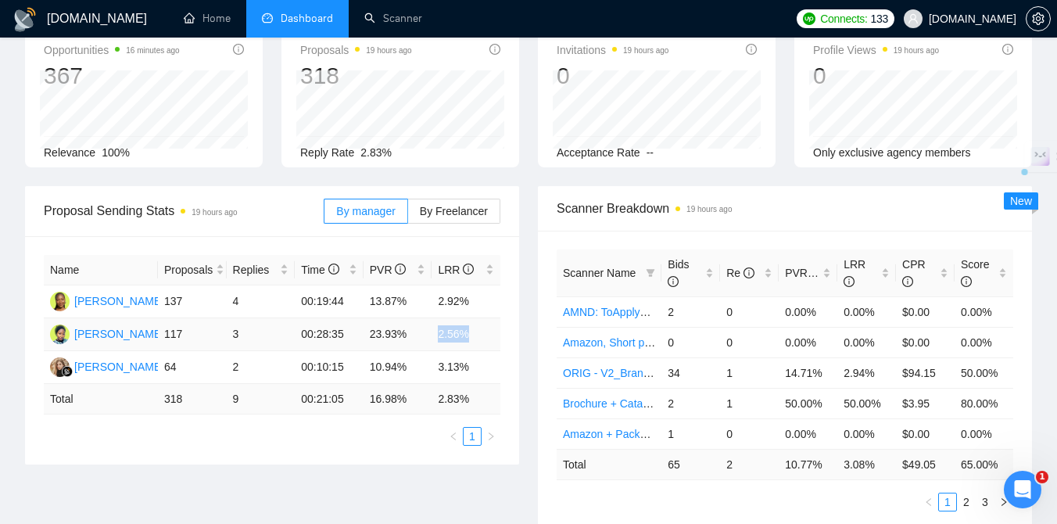
drag, startPoint x: 475, startPoint y: 333, endPoint x: 437, endPoint y: 334, distance: 38.3
click at [437, 334] on td "2.56%" at bounding box center [465, 334] width 69 height 33
drag, startPoint x: 370, startPoint y: 302, endPoint x: 420, endPoint y: 302, distance: 49.2
click at [420, 302] on td "13.87%" at bounding box center [397, 301] width 69 height 33
drag, startPoint x: 471, startPoint y: 299, endPoint x: 436, endPoint y: 299, distance: 35.2
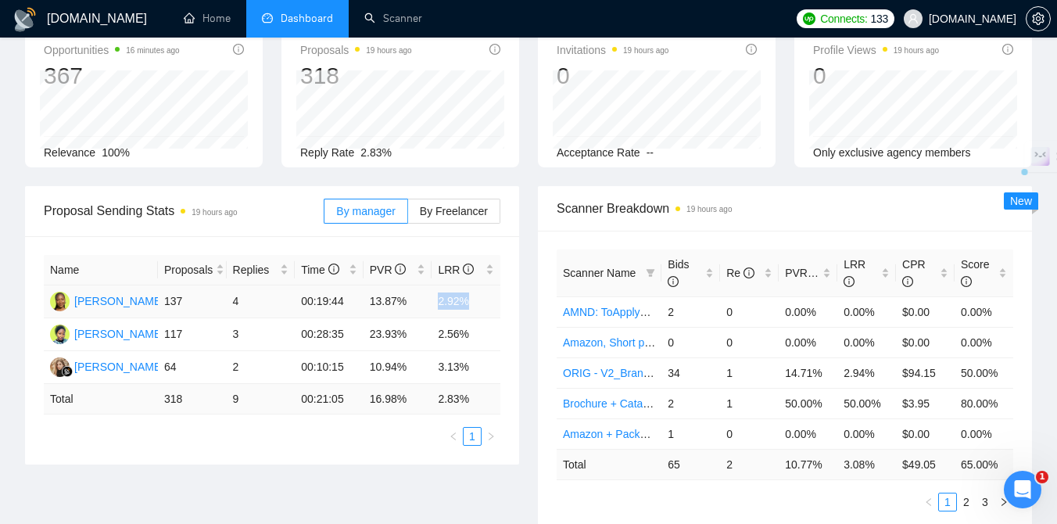
click at [436, 299] on td "2.92%" at bounding box center [465, 301] width 69 height 33
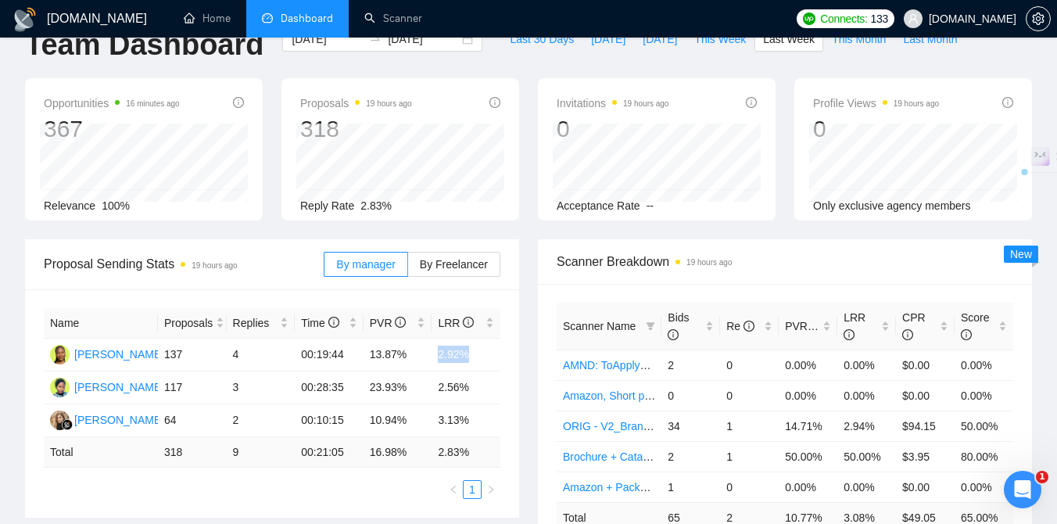
scroll to position [0, 0]
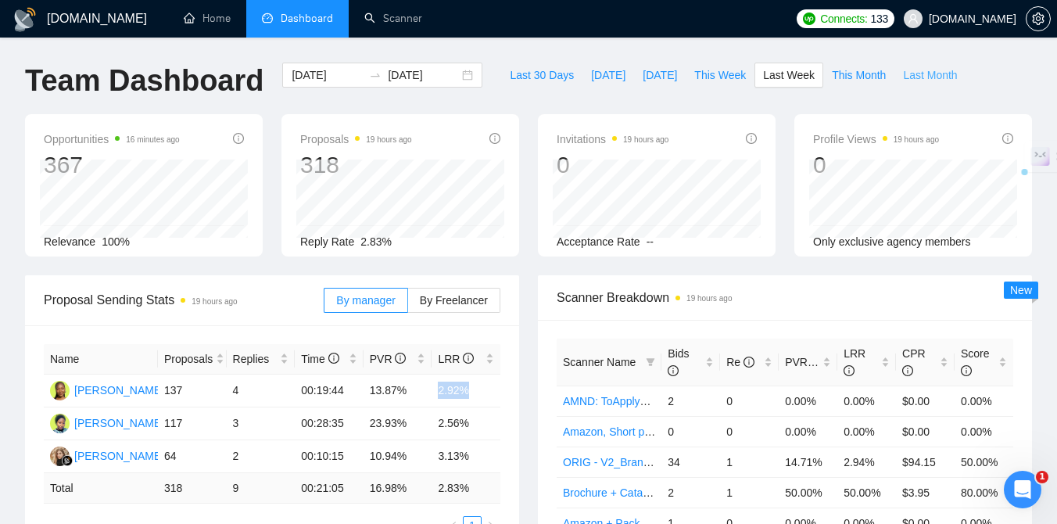
click at [930, 80] on span "Last Month" at bounding box center [930, 74] width 54 height 17
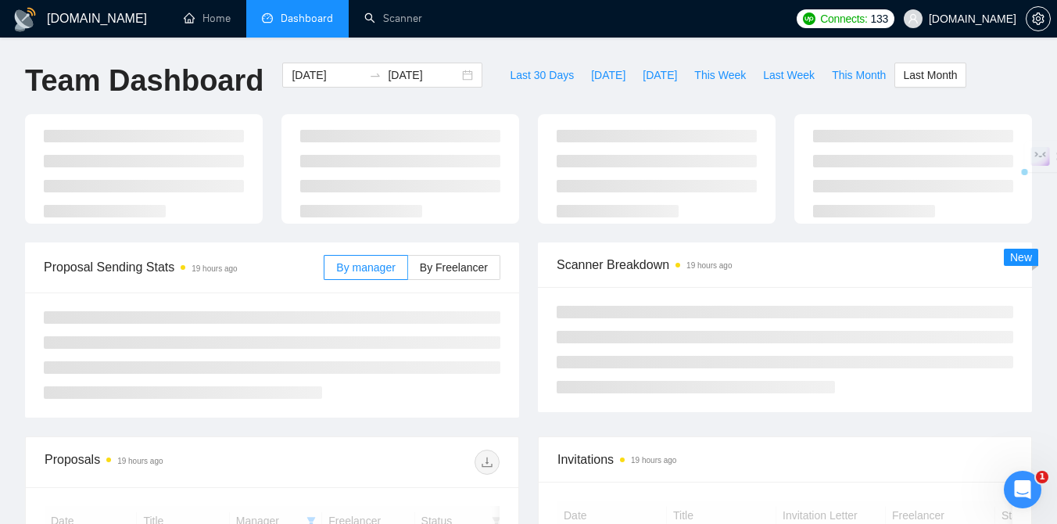
type input "[DATE]"
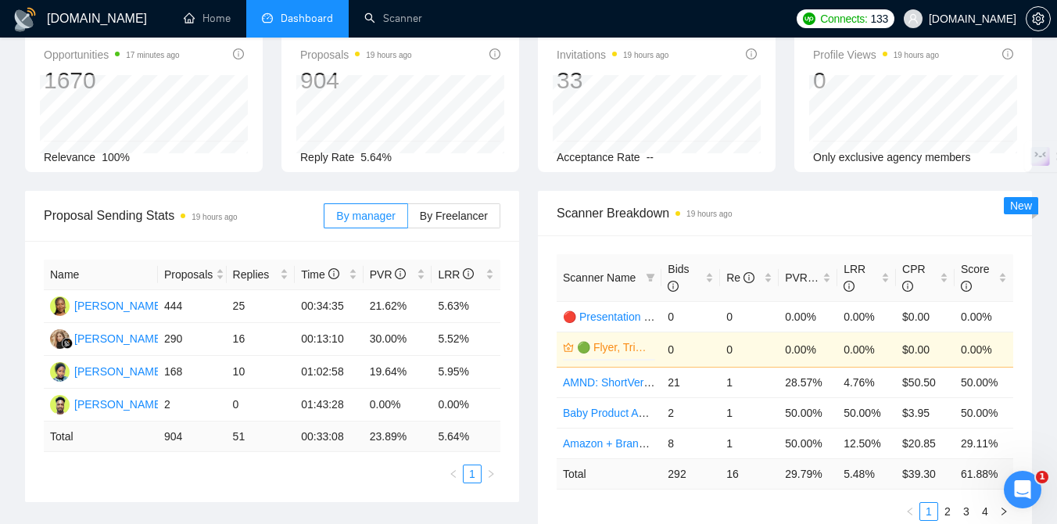
scroll to position [92, 0]
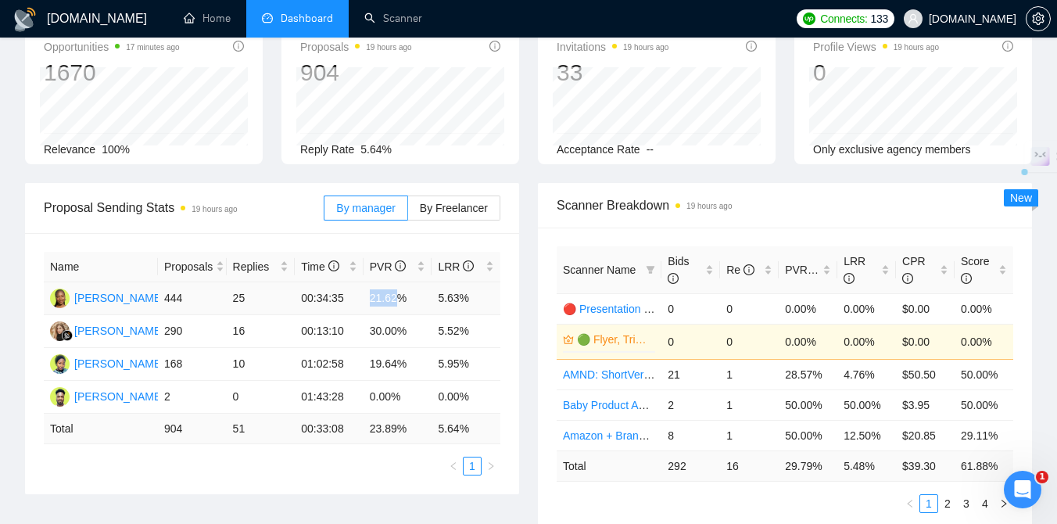
drag, startPoint x: 371, startPoint y: 298, endPoint x: 403, endPoint y: 299, distance: 32.1
click at [403, 299] on td "21.62%" at bounding box center [397, 298] width 69 height 33
drag, startPoint x: 440, startPoint y: 298, endPoint x: 479, endPoint y: 298, distance: 39.1
click at [479, 298] on td "5.63%" at bounding box center [465, 298] width 69 height 33
drag, startPoint x: 370, startPoint y: 331, endPoint x: 411, endPoint y: 331, distance: 40.6
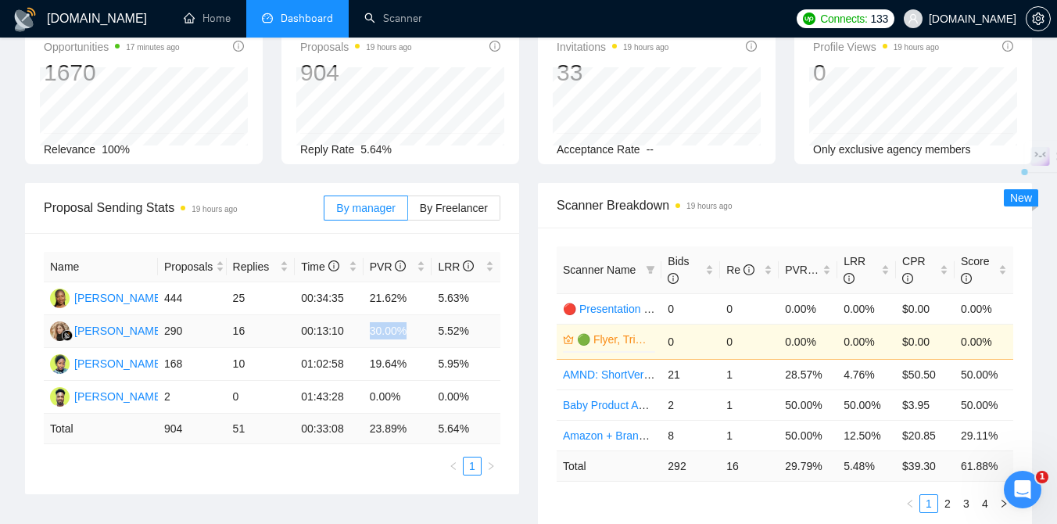
click at [411, 331] on td "30.00%" at bounding box center [397, 331] width 69 height 33
drag, startPoint x: 440, startPoint y: 331, endPoint x: 477, endPoint y: 331, distance: 37.5
click at [477, 331] on td "5.52%" at bounding box center [465, 331] width 69 height 33
drag, startPoint x: 370, startPoint y: 363, endPoint x: 407, endPoint y: 367, distance: 36.9
click at [407, 367] on td "19.64%" at bounding box center [397, 364] width 69 height 33
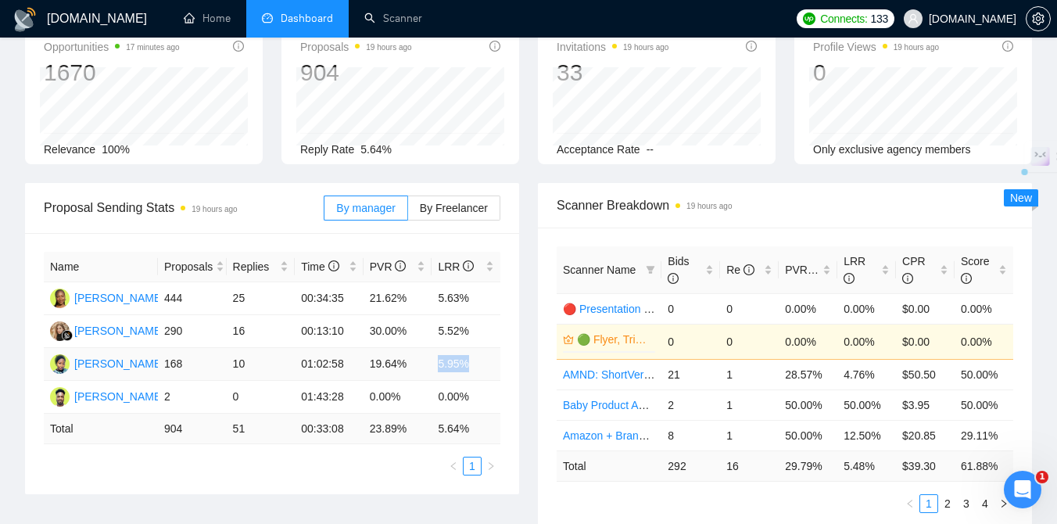
drag, startPoint x: 438, startPoint y: 364, endPoint x: 481, endPoint y: 365, distance: 43.0
click at [481, 365] on td "5.95%" at bounding box center [465, 364] width 69 height 33
click at [524, 320] on div "Proposal Sending Stats 19 hours ago By manager By Freelancer Name Proposals Rep…" at bounding box center [272, 338] width 513 height 311
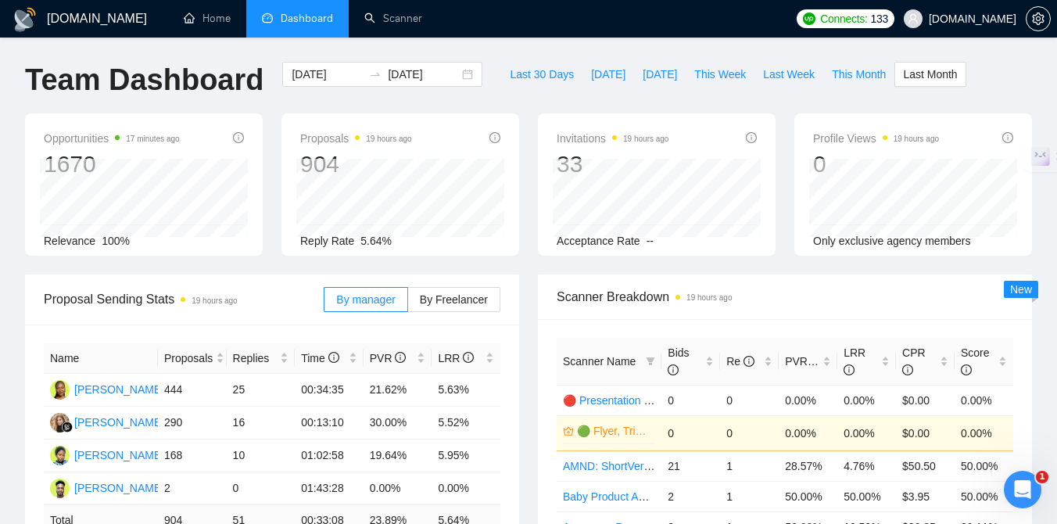
scroll to position [0, 0]
click at [853, 78] on span "This Month" at bounding box center [858, 74] width 54 height 17
type input "[DATE]"
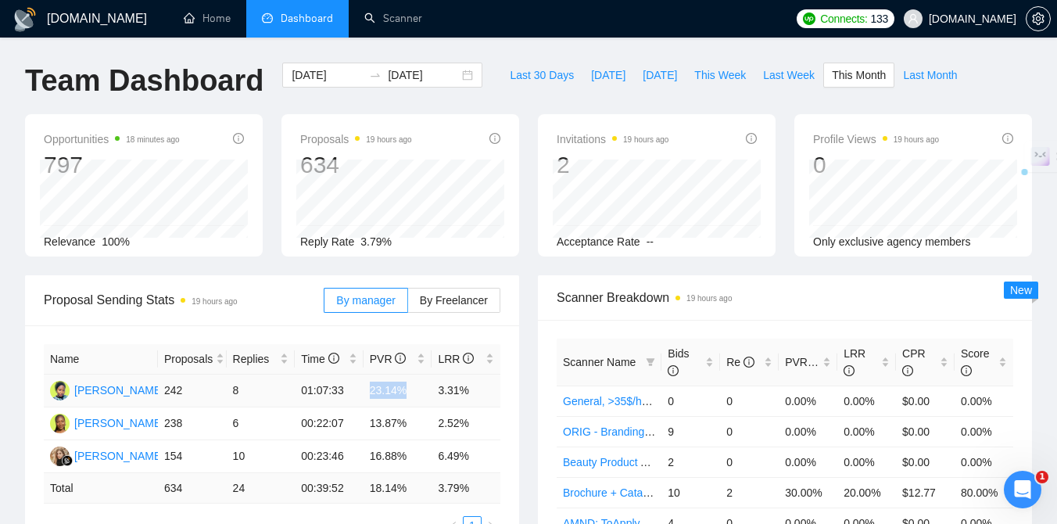
drag, startPoint x: 370, startPoint y: 390, endPoint x: 409, endPoint y: 390, distance: 38.3
click at [409, 390] on td "23.14%" at bounding box center [397, 390] width 69 height 33
drag, startPoint x: 370, startPoint y: 457, endPoint x: 417, endPoint y: 457, distance: 46.1
click at [417, 457] on td "16.88%" at bounding box center [397, 456] width 69 height 33
click at [531, 415] on div "Scanner Breakdown 19 hours ago Scanner Name Bids Re PVR LRR CPR Score General, …" at bounding box center [784, 447] width 513 height 344
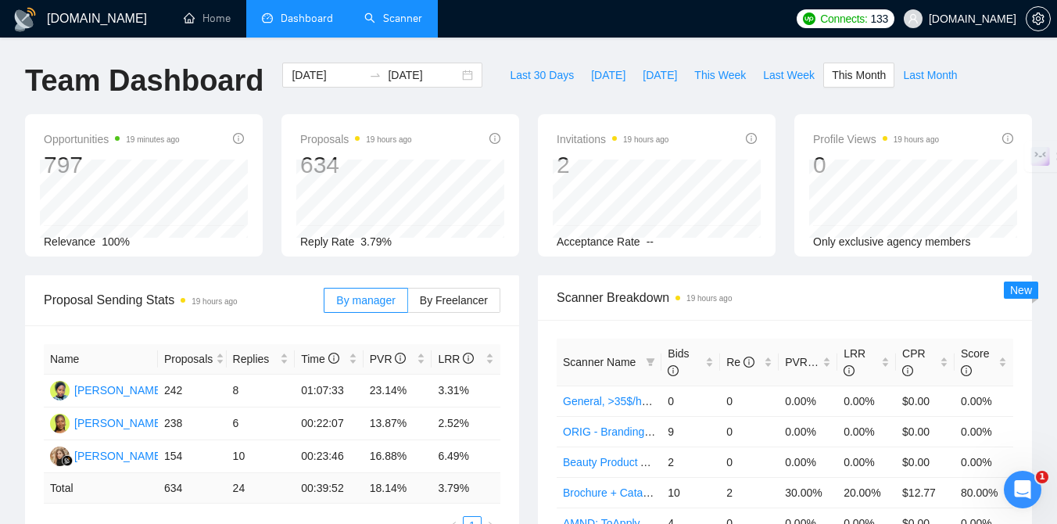
click at [377, 25] on link "Scanner" at bounding box center [393, 18] width 58 height 13
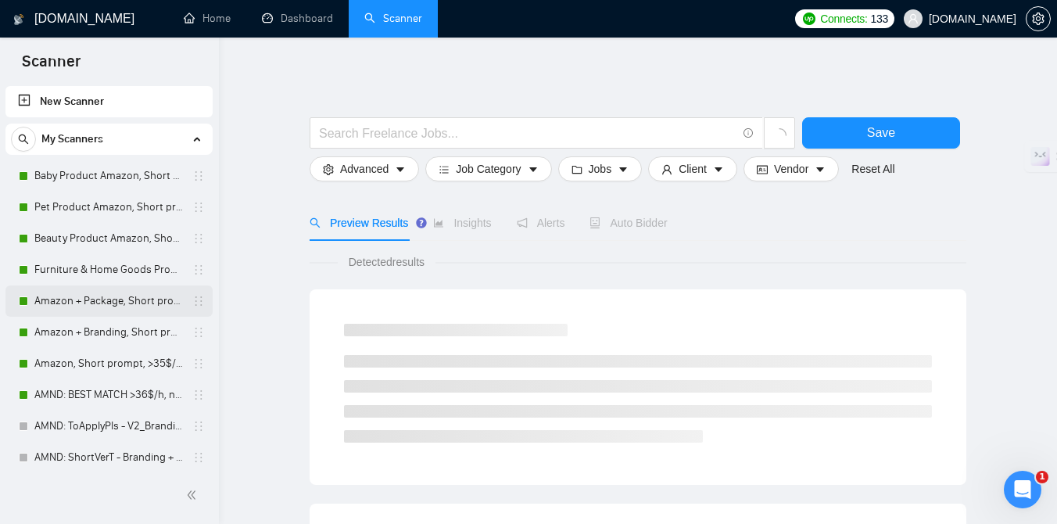
click at [111, 294] on link "Amazon + Package, Short prompt, >35$/h, no agency" at bounding box center [108, 300] width 148 height 31
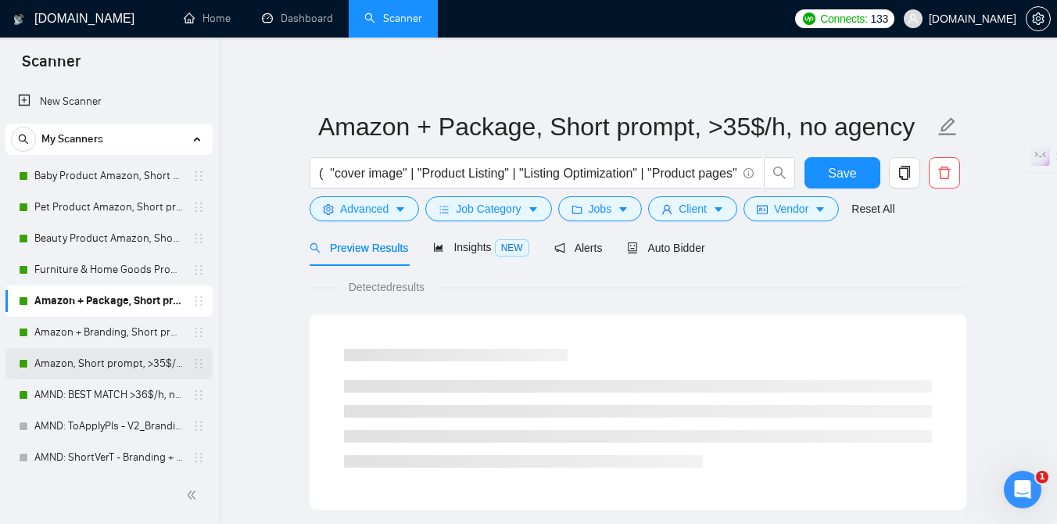
click at [118, 365] on link "Amazon, Short prompt, >35$/h, no agency" at bounding box center [108, 363] width 148 height 31
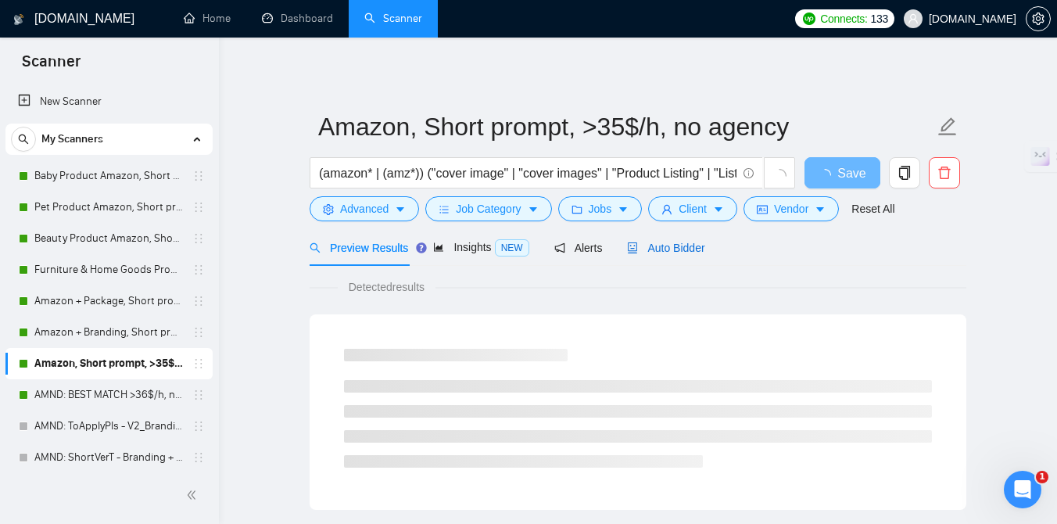
click at [658, 251] on span "Auto Bidder" at bounding box center [665, 247] width 77 height 13
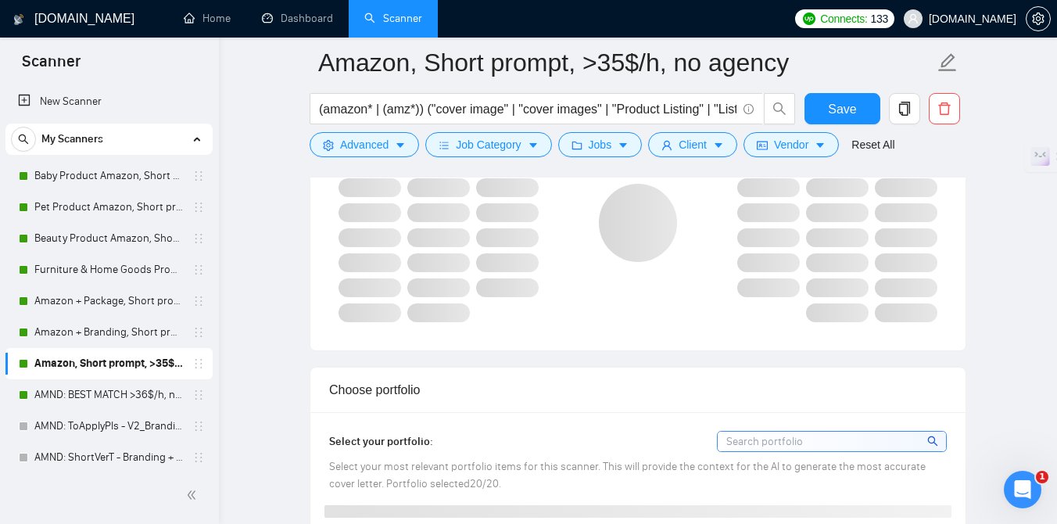
scroll to position [1053, 0]
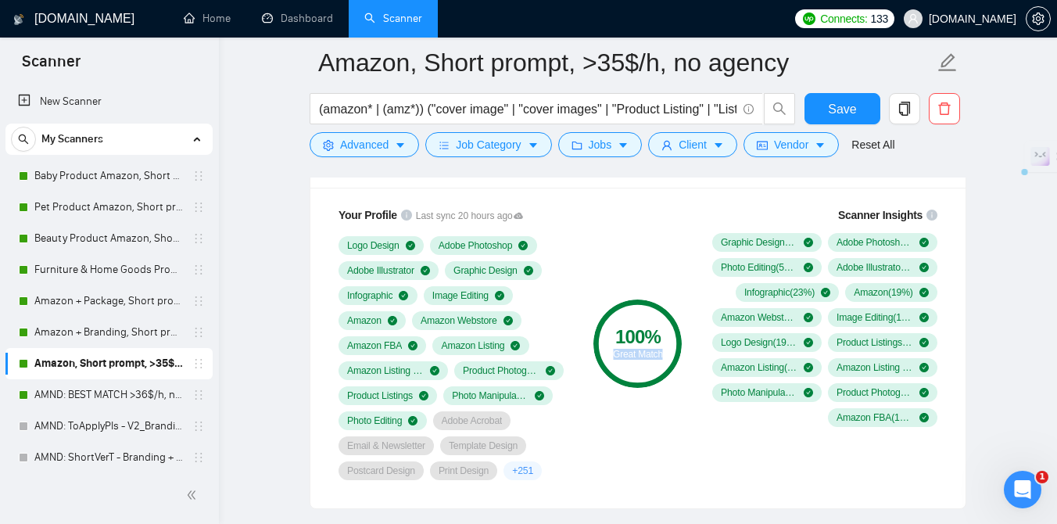
drag, startPoint x: 610, startPoint y: 352, endPoint x: 666, endPoint y: 352, distance: 55.5
click at [666, 352] on div "Great Match" at bounding box center [637, 353] width 88 height 9
click at [131, 216] on link "Pet Product Amazon, Short prompt, >35$/h, no agency" at bounding box center [108, 206] width 148 height 31
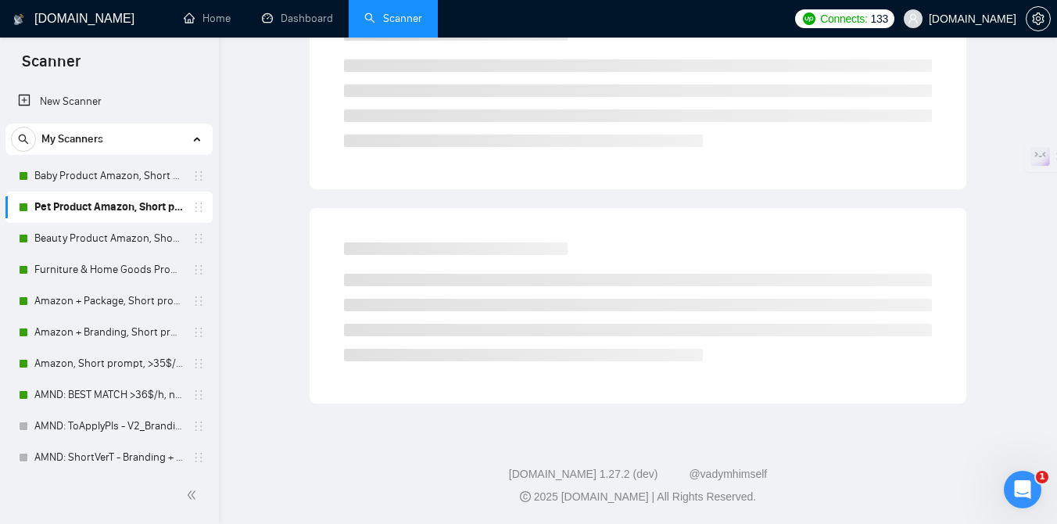
scroll to position [47, 0]
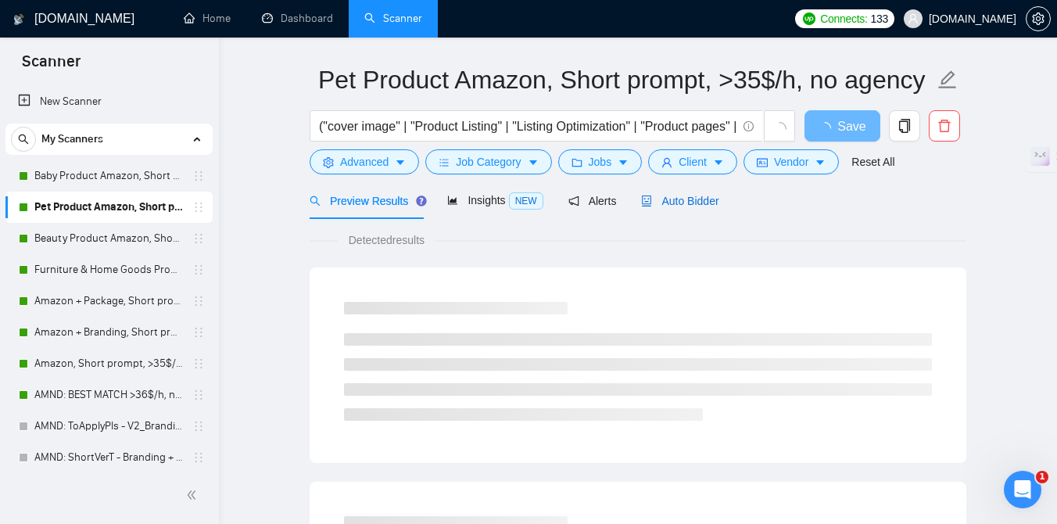
click at [677, 202] on span "Auto Bidder" at bounding box center [679, 201] width 77 height 13
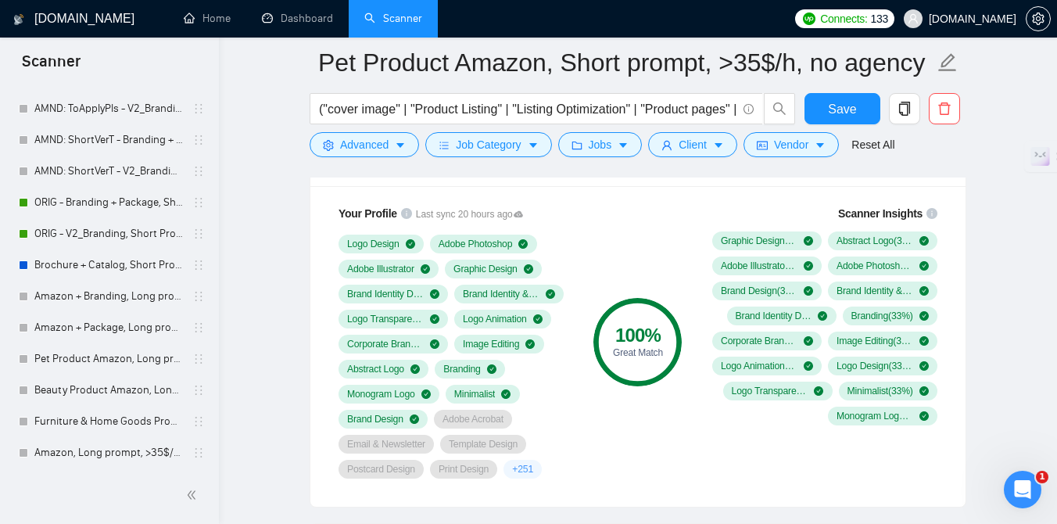
scroll to position [329, 0]
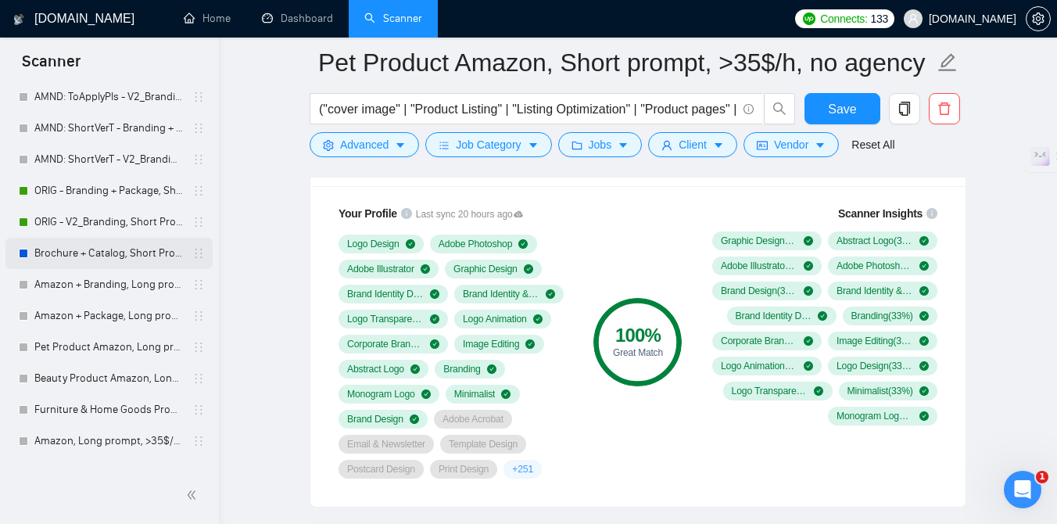
click at [116, 239] on link "Brochure + Catalog, Short Prompt, >36$/h, no agency" at bounding box center [108, 253] width 148 height 31
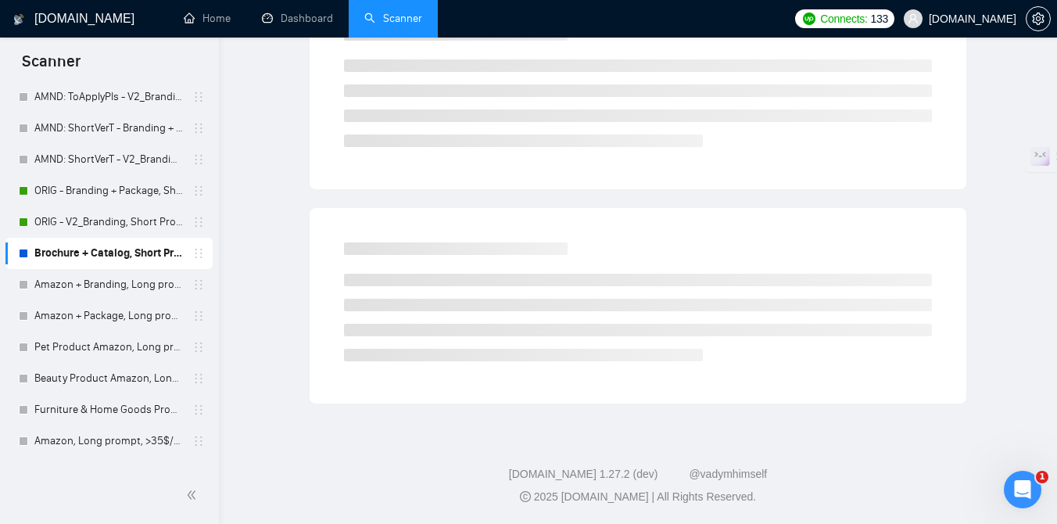
scroll to position [47, 0]
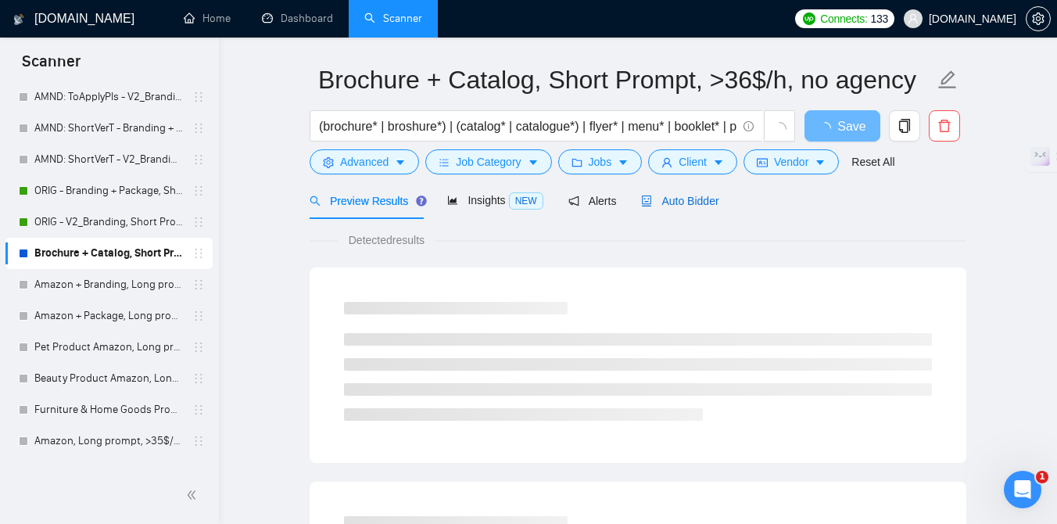
click at [696, 198] on span "Auto Bidder" at bounding box center [679, 201] width 77 height 13
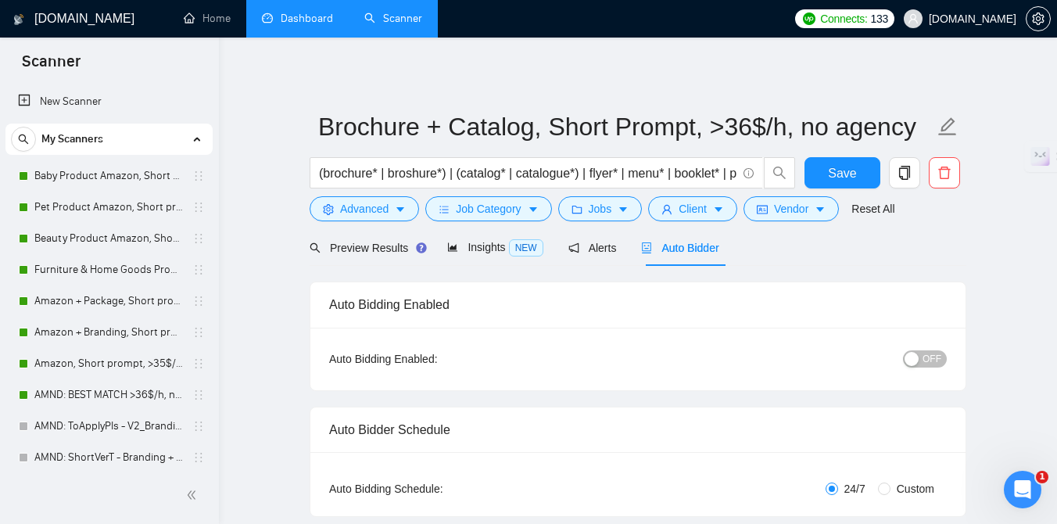
click at [313, 17] on link "Dashboard" at bounding box center [297, 18] width 71 height 13
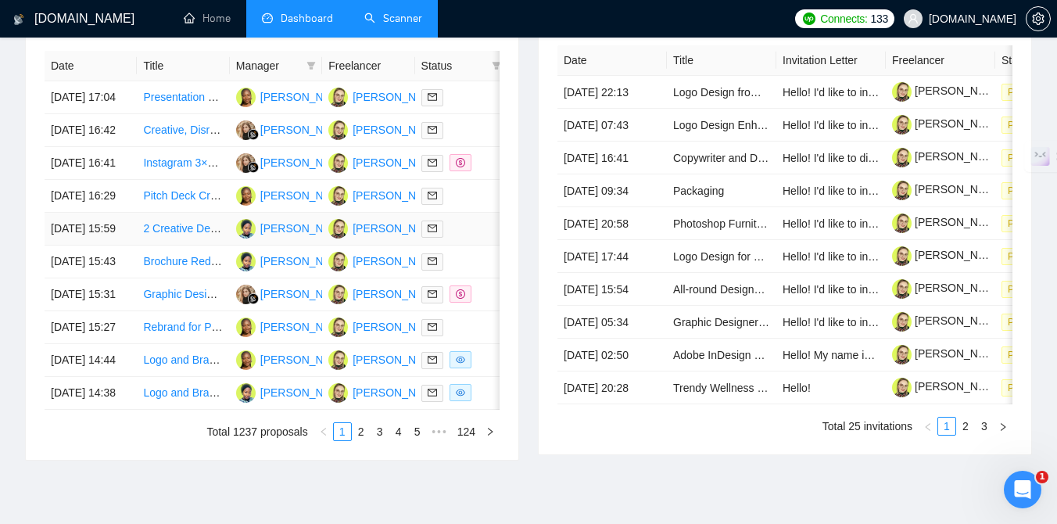
scroll to position [713, 0]
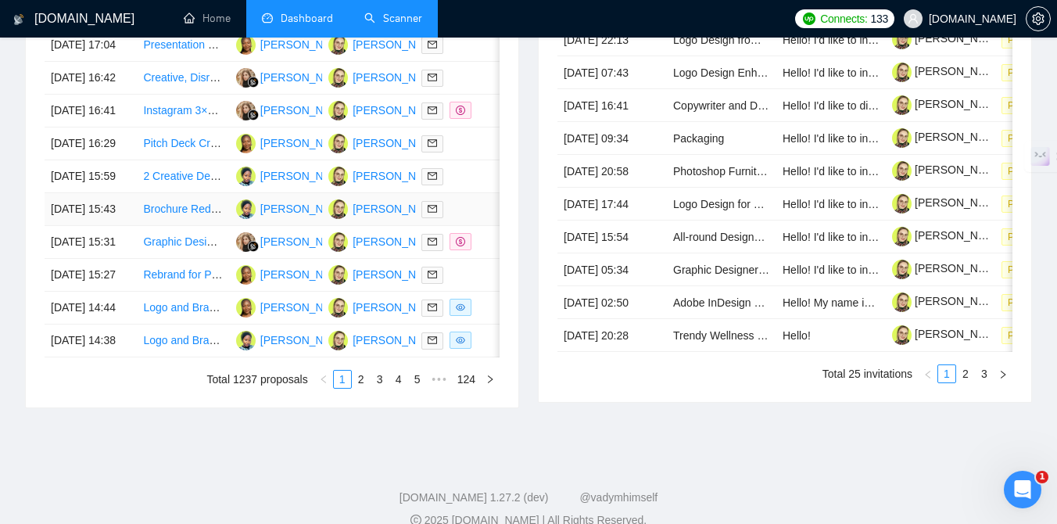
click at [481, 218] on div at bounding box center [461, 209] width 80 height 18
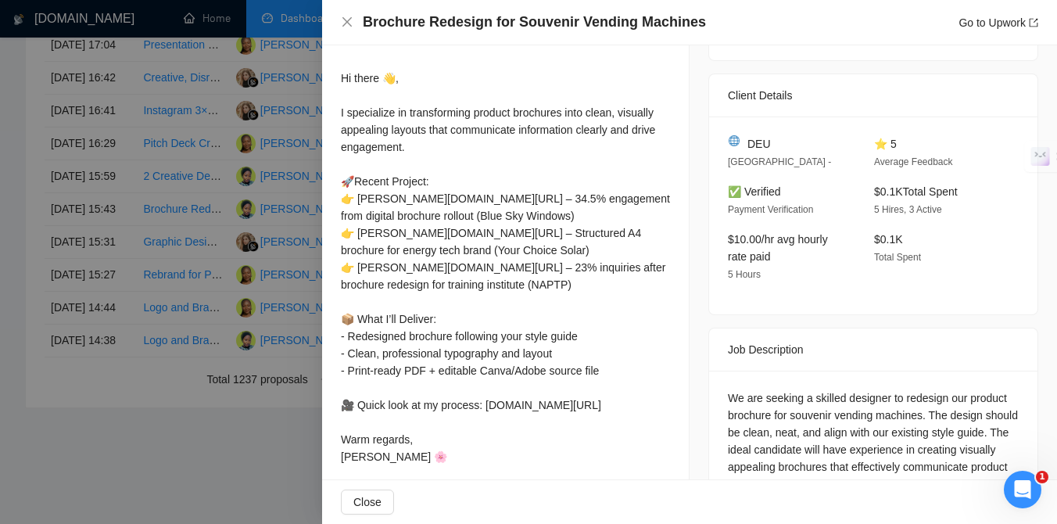
scroll to position [334, 0]
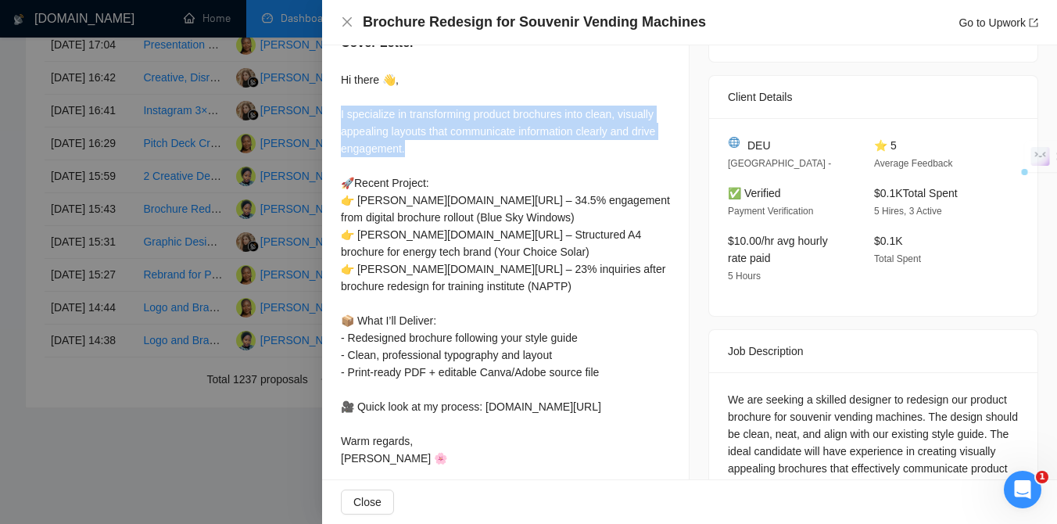
drag, startPoint x: 339, startPoint y: 114, endPoint x: 415, endPoint y: 141, distance: 80.6
click at [415, 141] on div "Cover Letter Hi there 👋, I specialize in transforming product brochures into cl…" at bounding box center [505, 253] width 367 height 477
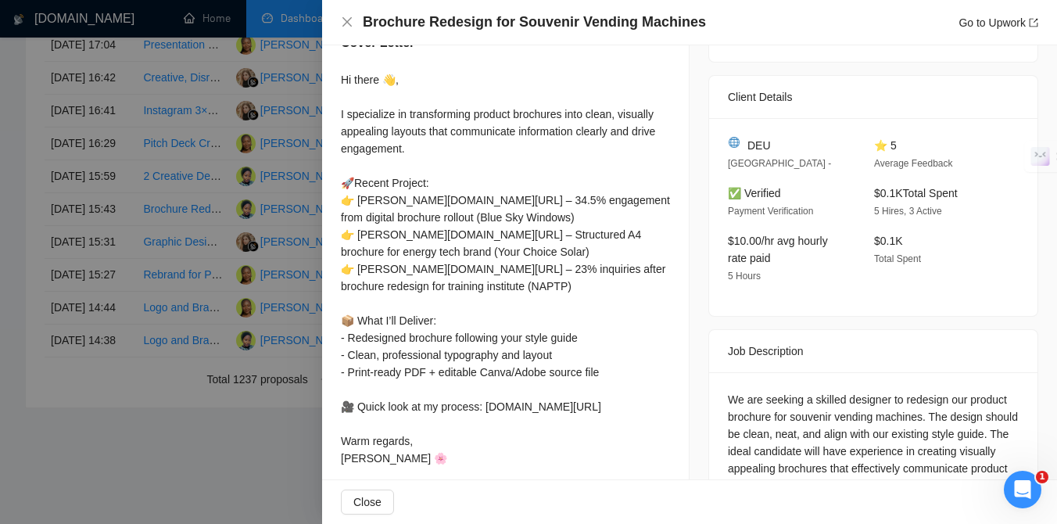
click at [489, 299] on div "Hi there 👋, I specialize in transforming product brochures into clean, visually…" at bounding box center [505, 268] width 329 height 395
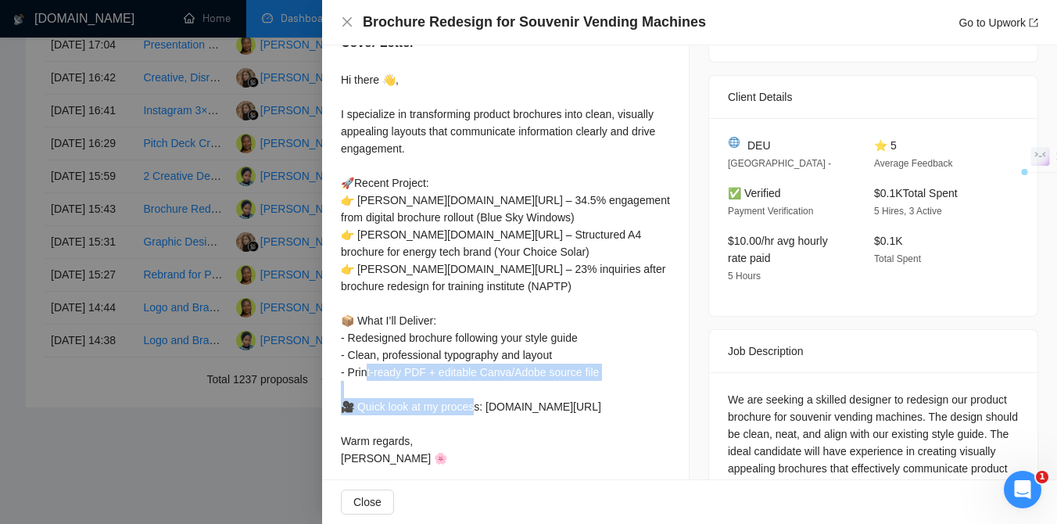
drag, startPoint x: 357, startPoint y: 406, endPoint x: 642, endPoint y: 420, distance: 284.8
click at [642, 420] on div "Hi there 👋, I specialize in transforming product brochures into clean, visually…" at bounding box center [505, 268] width 329 height 395
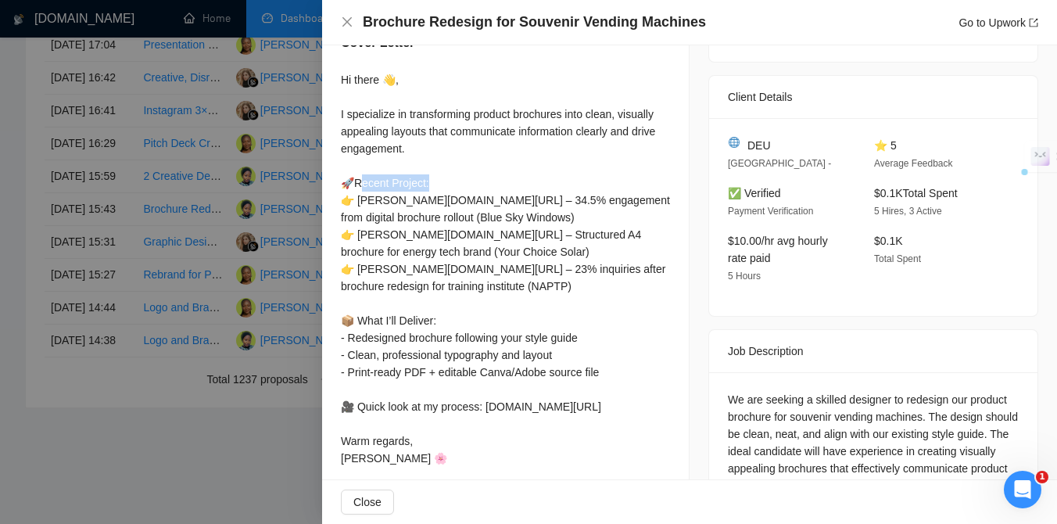
drag, startPoint x: 356, startPoint y: 183, endPoint x: 444, endPoint y: 183, distance: 87.5
click at [444, 183] on div "Hi there 👋, I specialize in transforming product brochures into clean, visually…" at bounding box center [505, 268] width 329 height 395
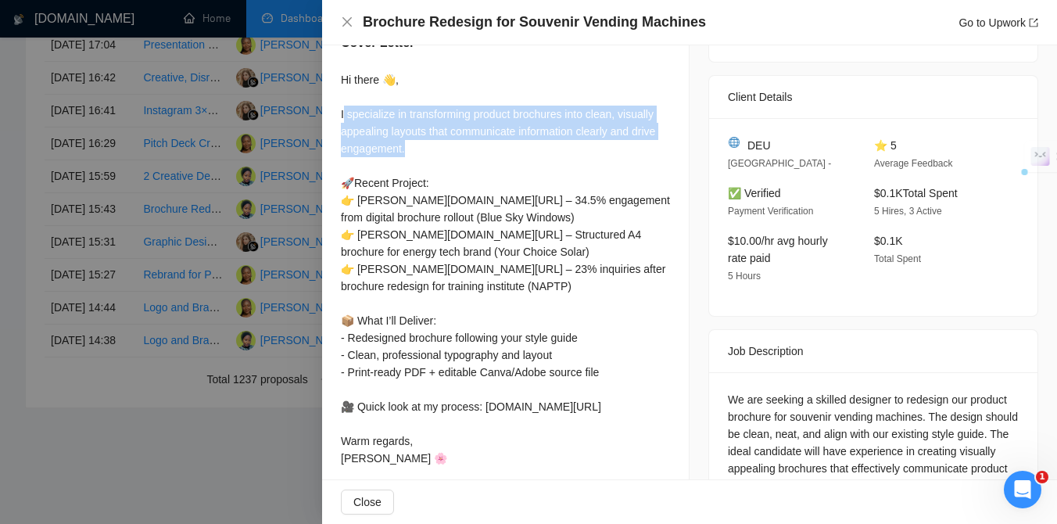
drag, startPoint x: 342, startPoint y: 115, endPoint x: 438, endPoint y: 145, distance: 100.1
click at [438, 145] on div "Hi there 👋, I specialize in transforming product brochures into clean, visually…" at bounding box center [505, 268] width 329 height 395
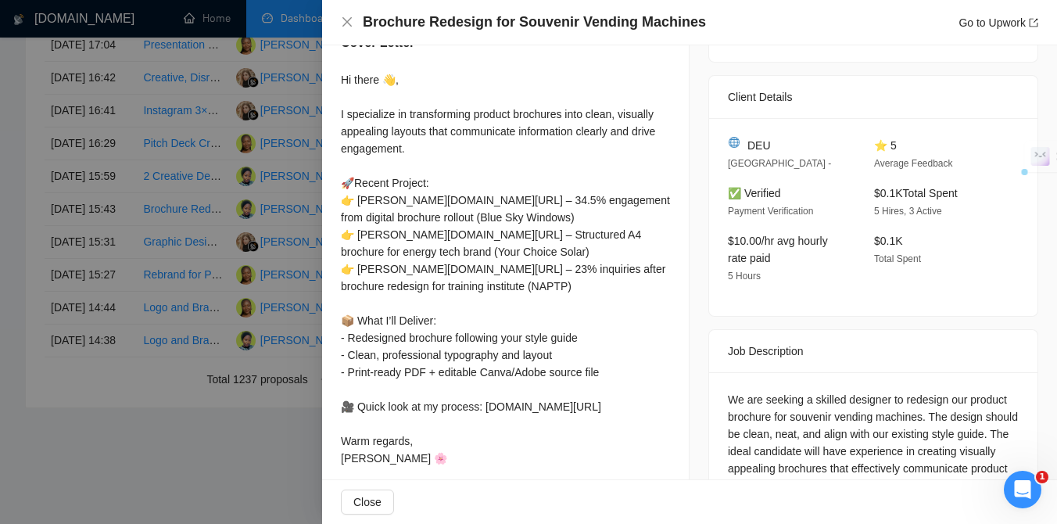
click at [390, 118] on div "Hi there 👋, I specialize in transforming product brochures into clean, visually…" at bounding box center [505, 268] width 329 height 395
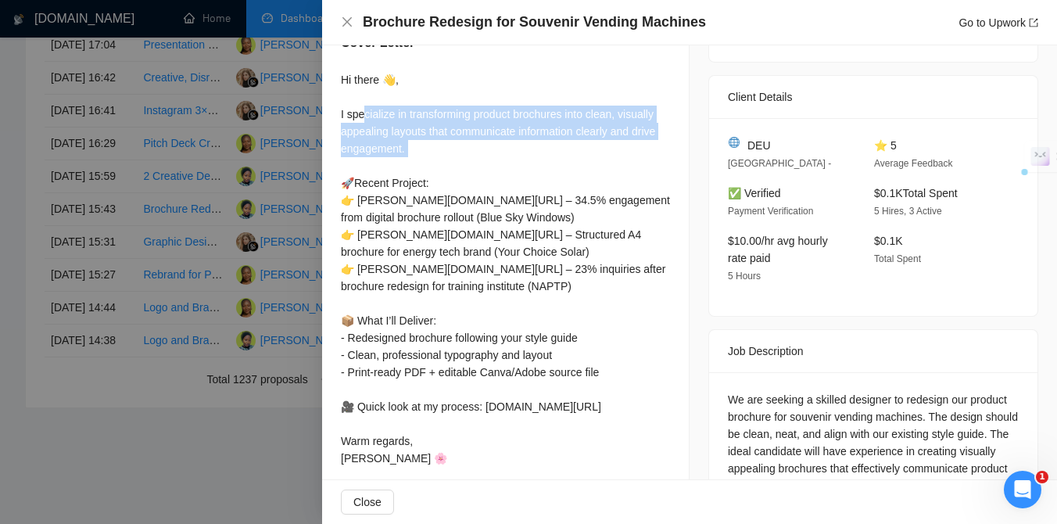
drag, startPoint x: 365, startPoint y: 114, endPoint x: 428, endPoint y: 157, distance: 76.5
click at [429, 157] on div "Hi there 👋, I specialize in transforming product brochures into clean, visually…" at bounding box center [505, 268] width 329 height 395
click at [420, 148] on div "Hi there 👋, I specialize in transforming product brochures into clean, visually…" at bounding box center [505, 268] width 329 height 395
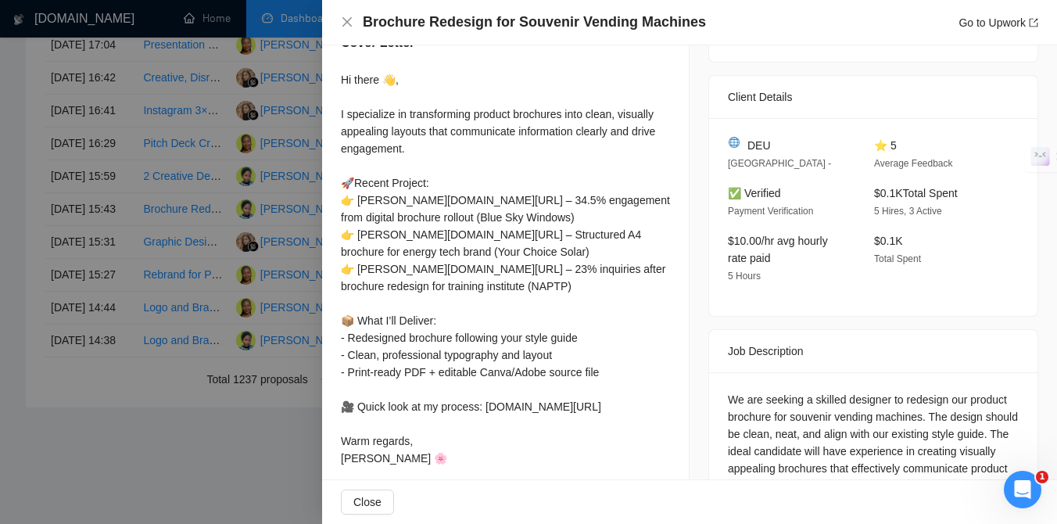
drag, startPoint x: 446, startPoint y: 201, endPoint x: 507, endPoint y: 201, distance: 61.0
click at [507, 201] on div "Hi there 👋, I specialize in transforming product brochures into clean, visually…" at bounding box center [505, 268] width 329 height 395
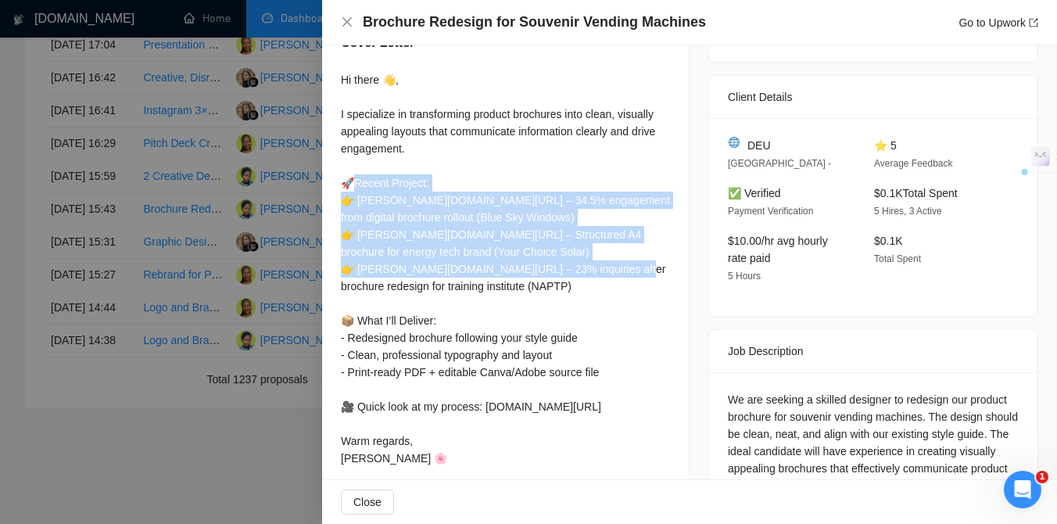
drag, startPoint x: 353, startPoint y: 183, endPoint x: 492, endPoint y: 287, distance: 173.6
click at [492, 281] on div "Hi there 👋, I specialize in transforming product brochures into clean, visually…" at bounding box center [505, 268] width 329 height 395
click at [448, 268] on div "Hi there 👋, I specialize in transforming product brochures into clean, visually…" at bounding box center [505, 268] width 329 height 395
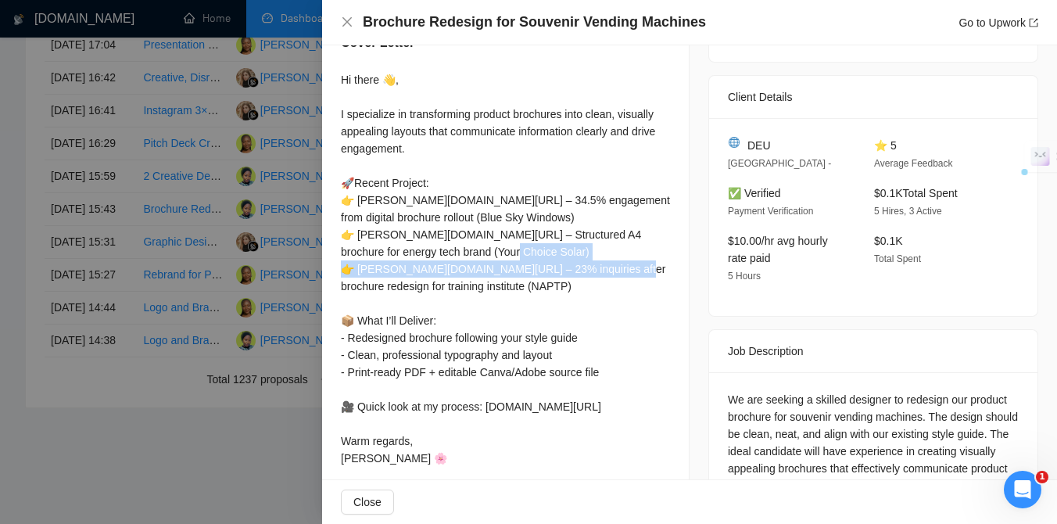
drag, startPoint x: 436, startPoint y: 268, endPoint x: 510, endPoint y: 280, distance: 75.2
click at [510, 280] on div "Hi there 👋, I specialize in transforming product brochures into clean, visually…" at bounding box center [505, 268] width 329 height 395
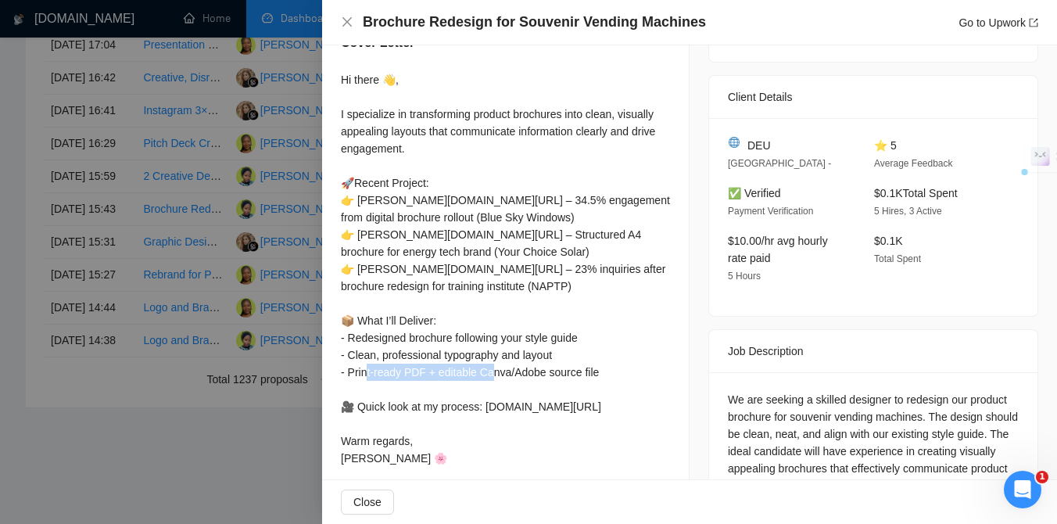
drag, startPoint x: 355, startPoint y: 406, endPoint x: 484, endPoint y: 412, distance: 129.1
click at [484, 412] on div "Hi there 👋, I specialize in transforming product brochures into clean, visually…" at bounding box center [505, 268] width 329 height 395
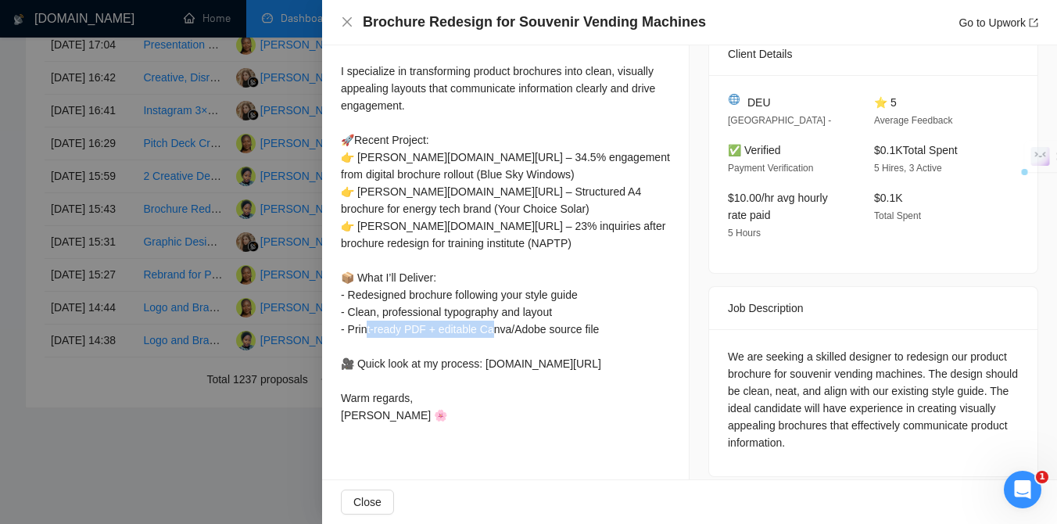
scroll to position [391, 0]
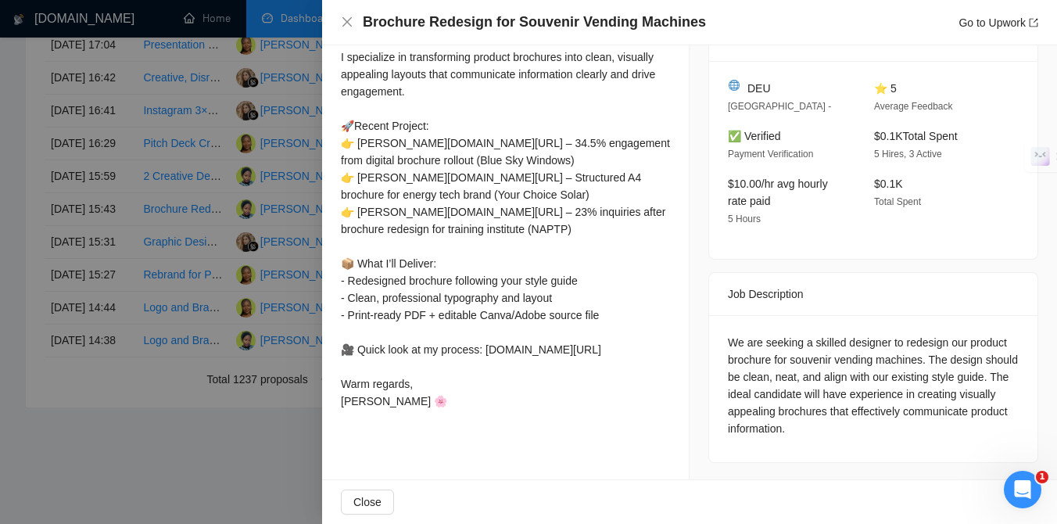
click at [189, 328] on div at bounding box center [528, 262] width 1057 height 524
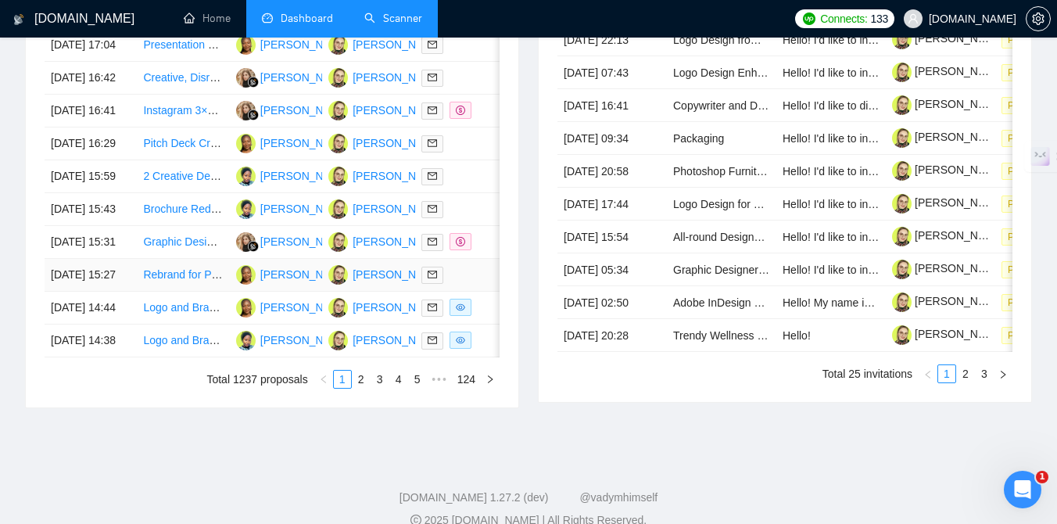
click at [478, 284] on div at bounding box center [461, 275] width 80 height 18
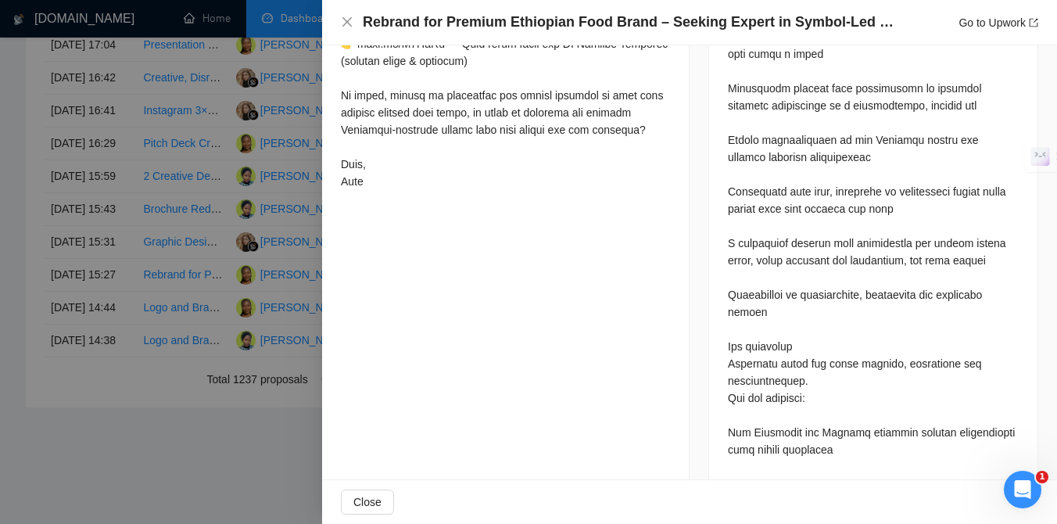
scroll to position [1022, 0]
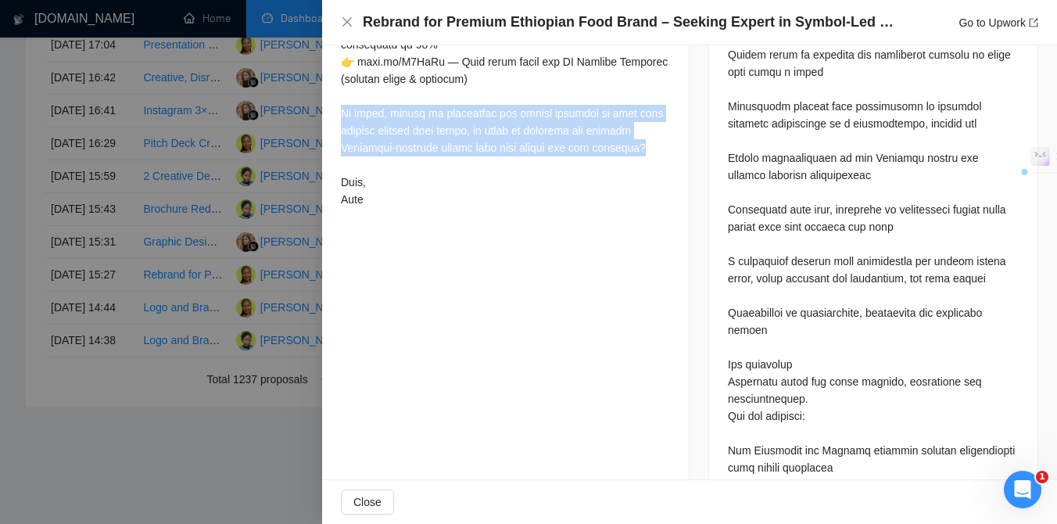
drag, startPoint x: 341, startPoint y: 129, endPoint x: 660, endPoint y: 164, distance: 320.8
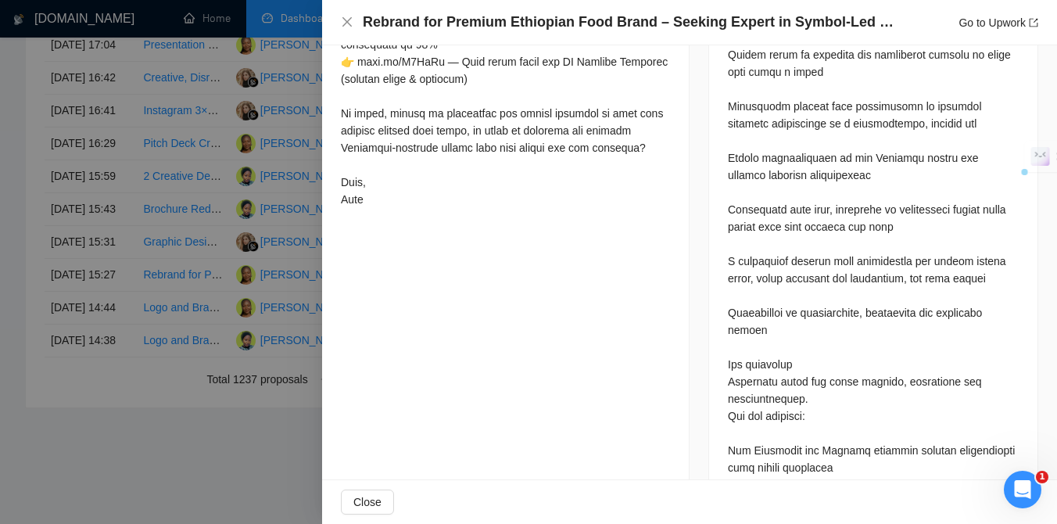
click at [153, 367] on div at bounding box center [528, 262] width 1057 height 524
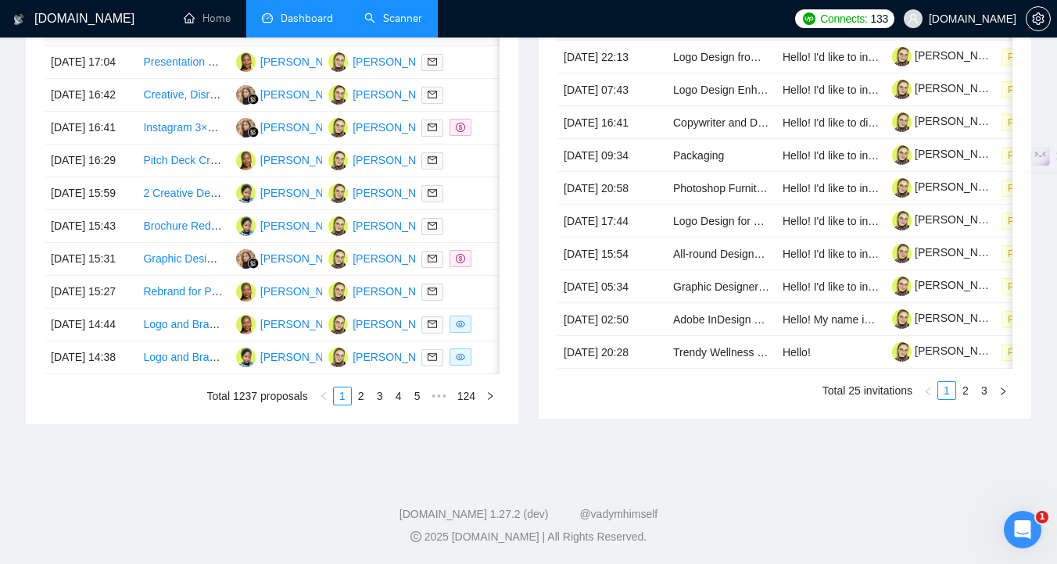
scroll to position [845, 0]
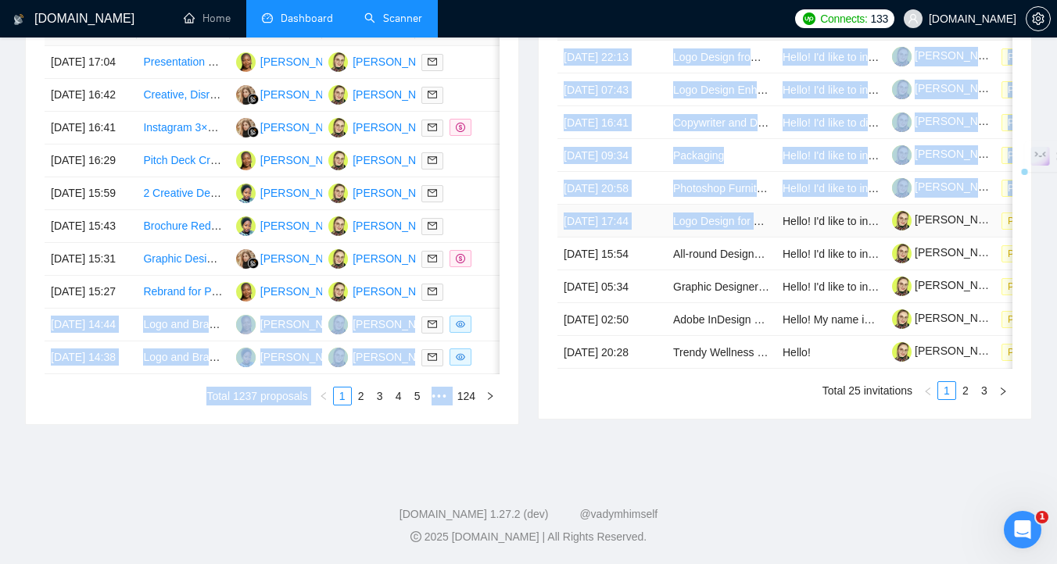
drag, startPoint x: 524, startPoint y: 266, endPoint x: 706, endPoint y: 169, distance: 206.6
click at [706, 169] on div "Proposals 19 hours ago Date Title Manager Freelancer Status [DATE] 17:04 Presen…" at bounding box center [528, 195] width 1025 height 498
